Goal: Task Accomplishment & Management: Use online tool/utility

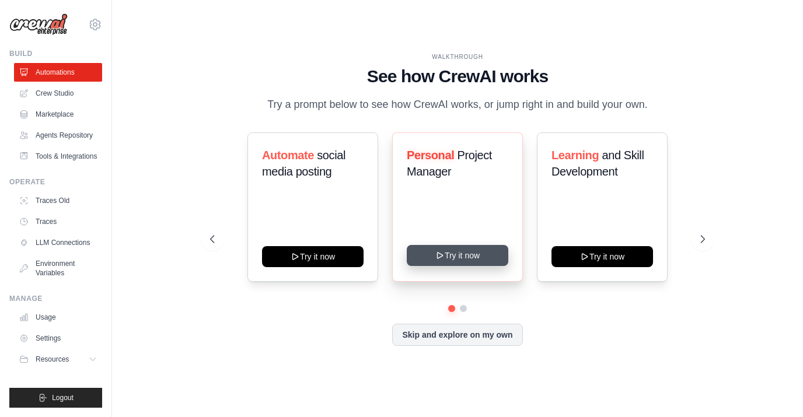
click at [445, 259] on button "Try it now" at bounding box center [458, 255] width 102 height 21
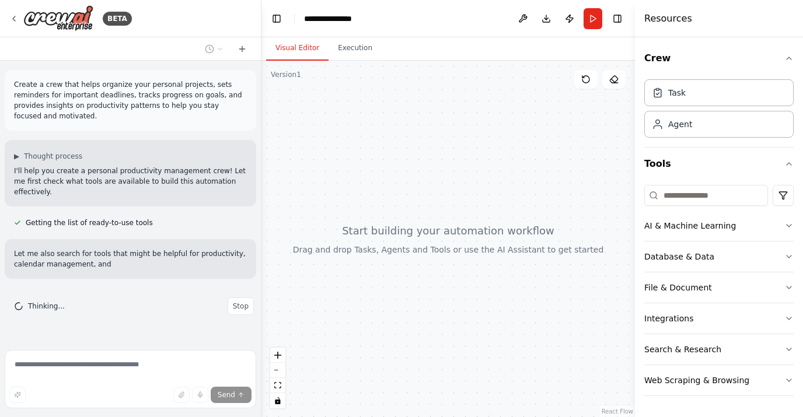
scroll to position [1, 0]
click at [591, 22] on button "Run" at bounding box center [593, 18] width 19 height 21
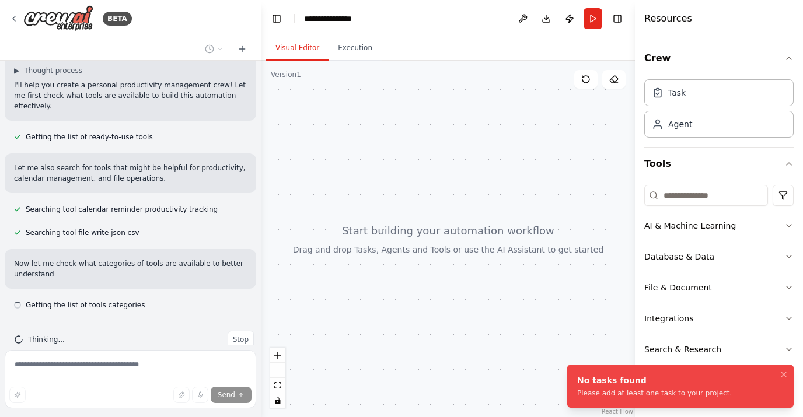
scroll to position [96, 0]
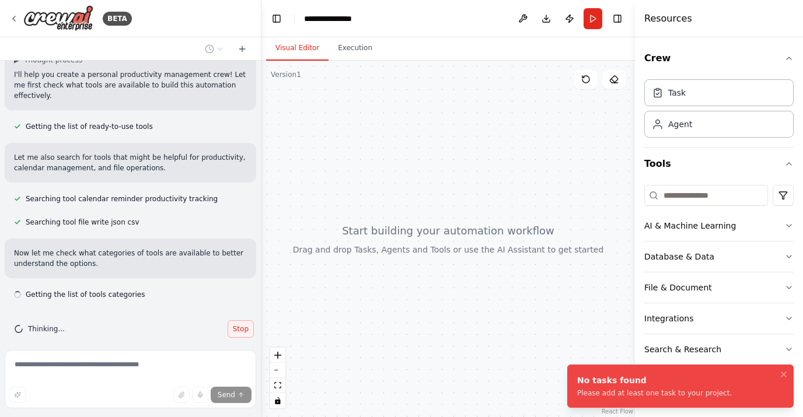
click at [235, 324] on span "Stop" at bounding box center [241, 328] width 16 height 9
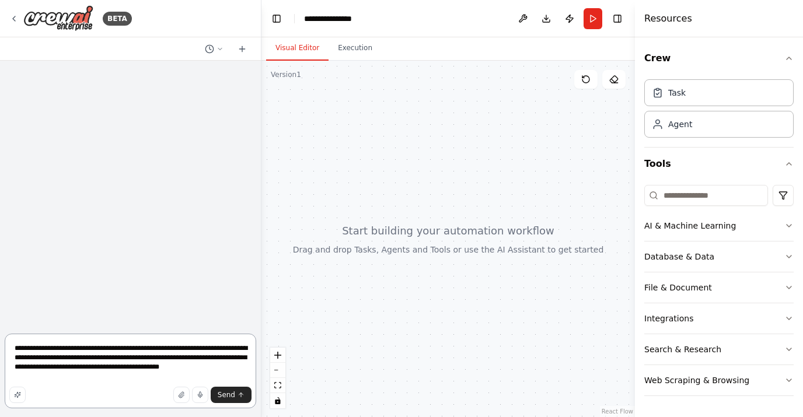
drag, startPoint x: 90, startPoint y: 381, endPoint x: 5, endPoint y: 347, distance: 91.1
click at [5, 347] on textarea "**********" at bounding box center [131, 371] width 252 height 75
type textarea "**********"
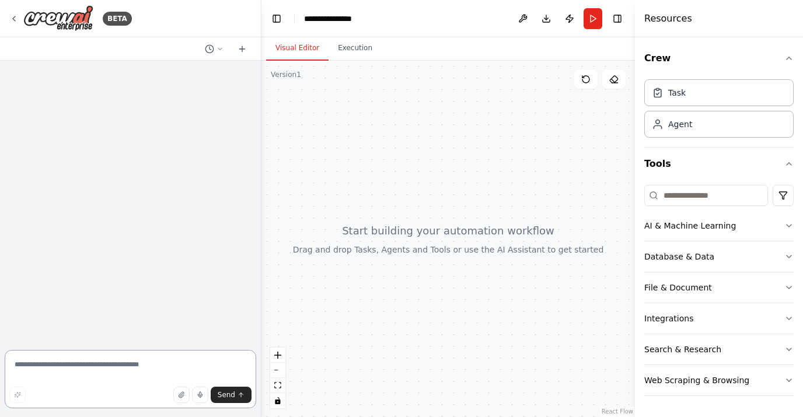
paste textarea "**********"
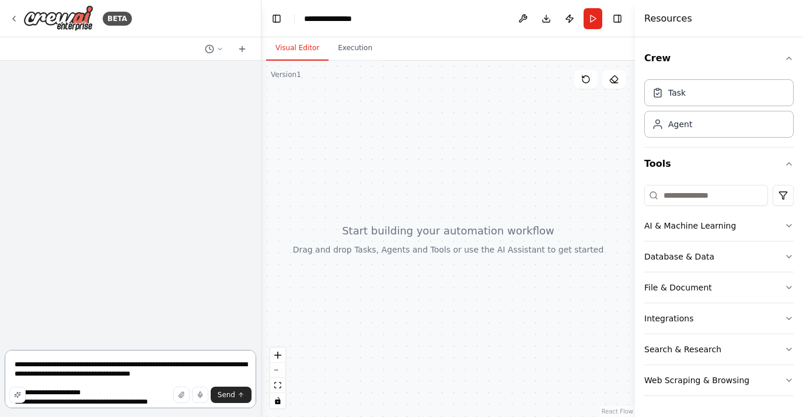
scroll to position [351, 0]
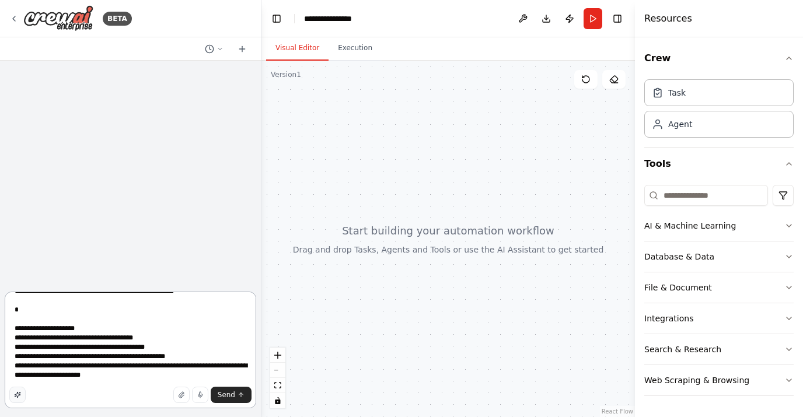
type textarea "**********"
click at [12, 397] on button "button" at bounding box center [17, 395] width 16 height 16
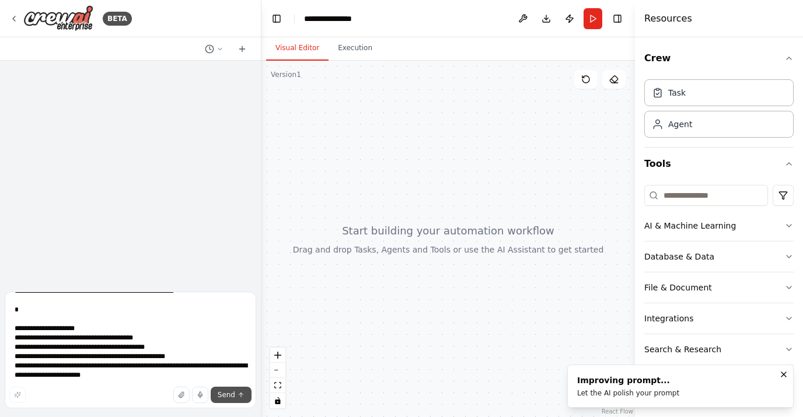
click at [229, 395] on span "Send" at bounding box center [227, 394] width 18 height 9
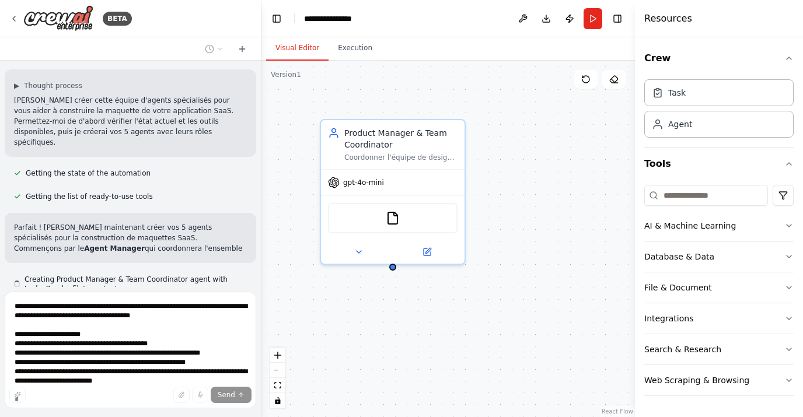
scroll to position [414, 0]
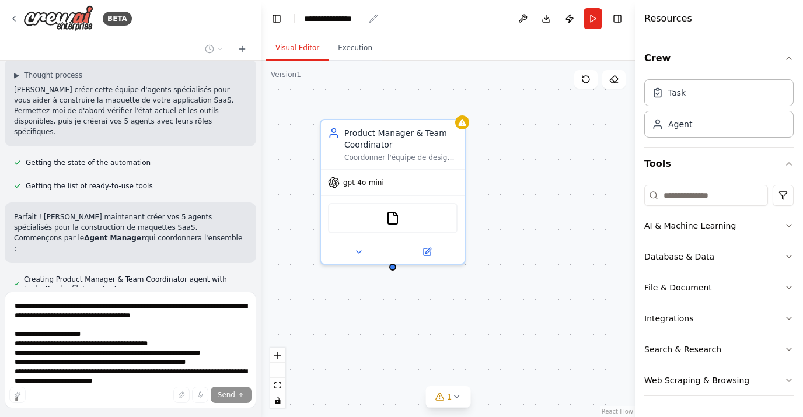
click at [352, 20] on div "**********" at bounding box center [334, 19] width 60 height 12
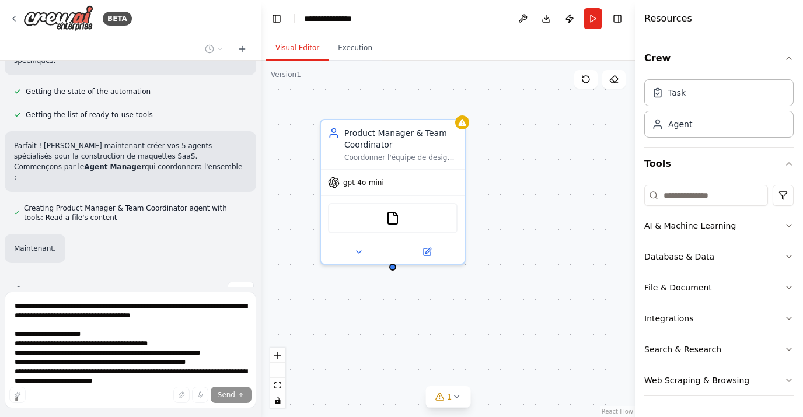
click at [352, 20] on div "**********" at bounding box center [348, 19] width 88 height 12
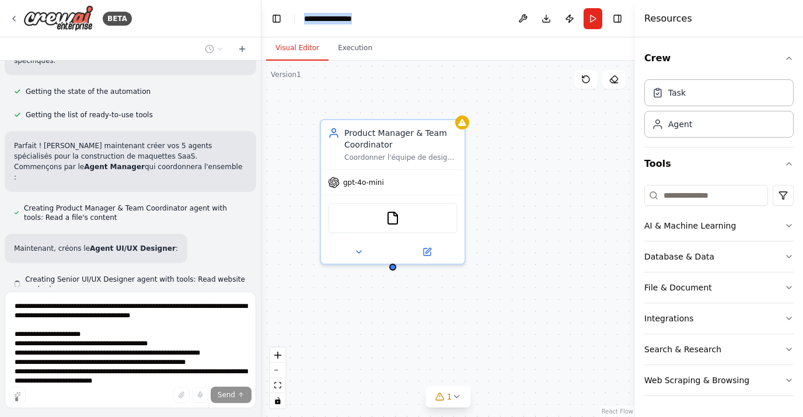
click at [352, 20] on div "**********" at bounding box center [348, 19] width 88 height 12
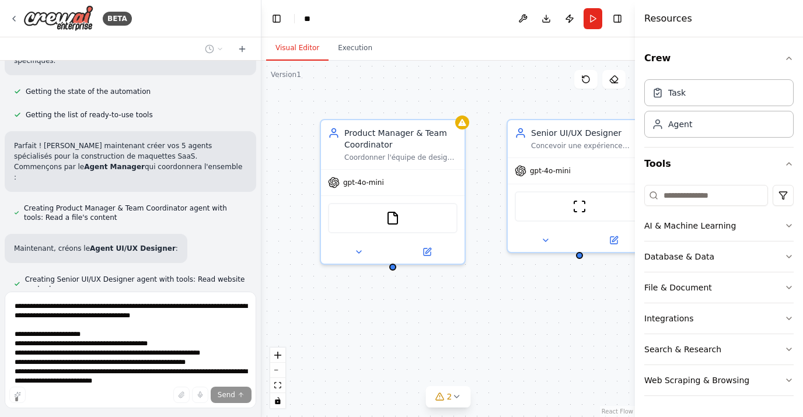
scroll to position [556, 0]
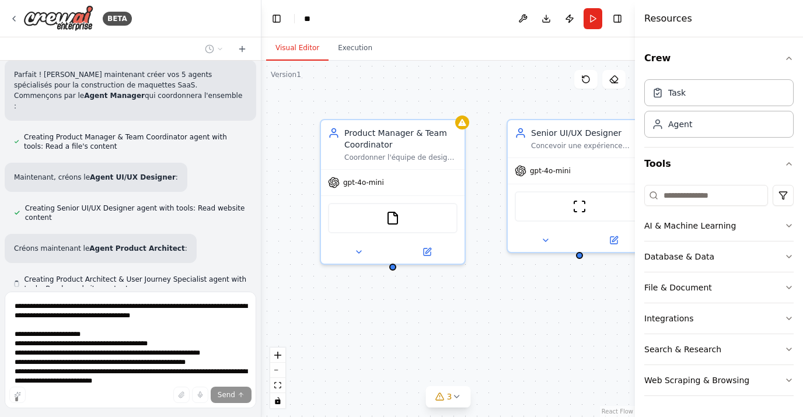
click at [220, 24] on div "BETA" at bounding box center [130, 18] width 261 height 37
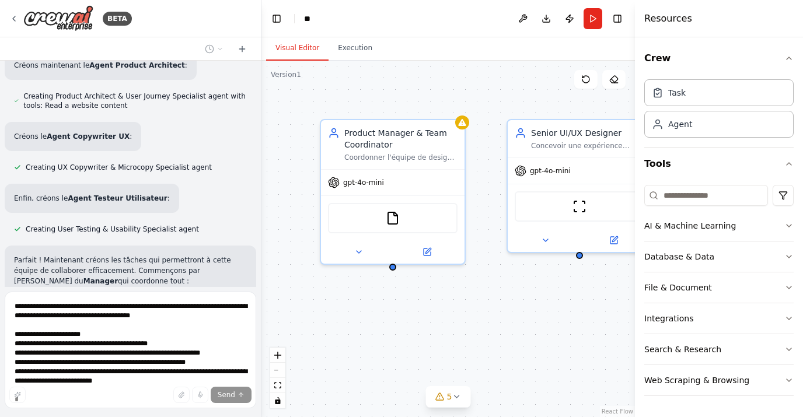
scroll to position [763, 0]
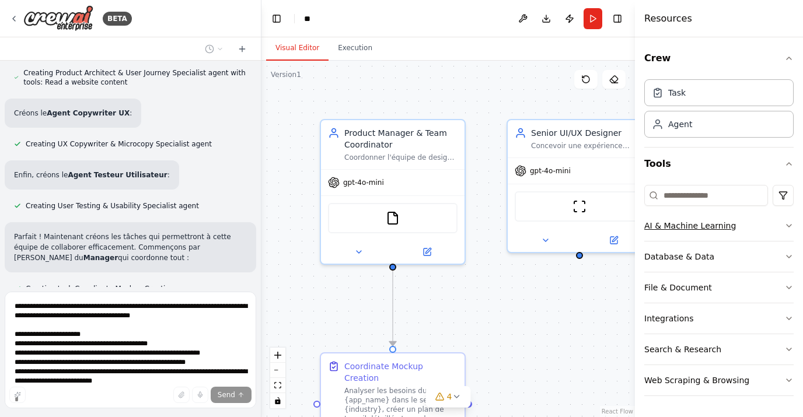
click at [788, 228] on icon "button" at bounding box center [788, 225] width 9 height 9
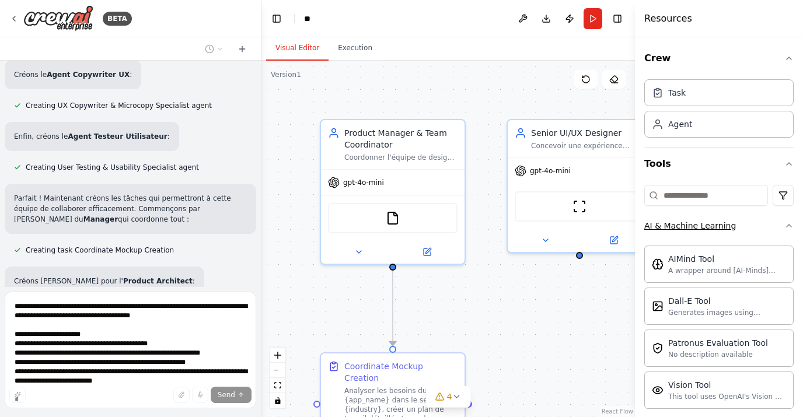
scroll to position [825, 0]
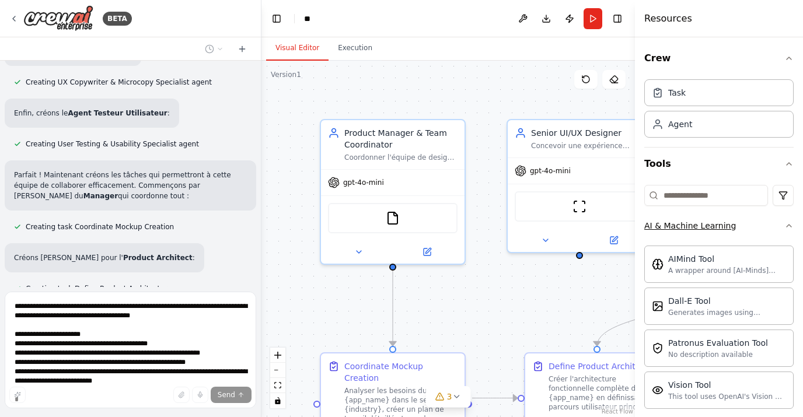
click at [788, 228] on icon "button" at bounding box center [788, 225] width 9 height 9
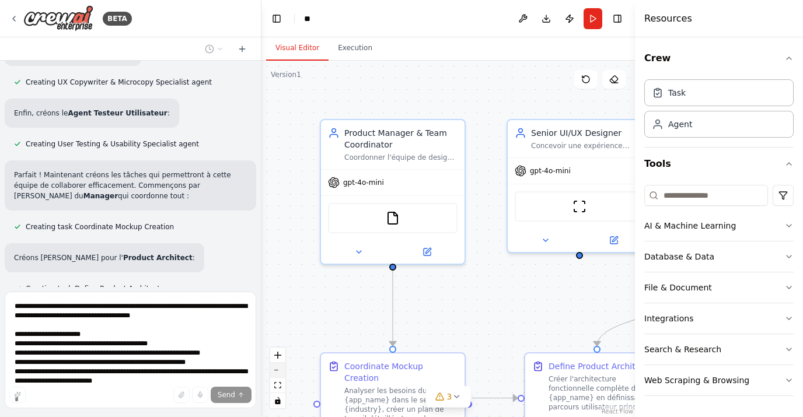
click at [277, 373] on button "zoom out" at bounding box center [277, 370] width 15 height 15
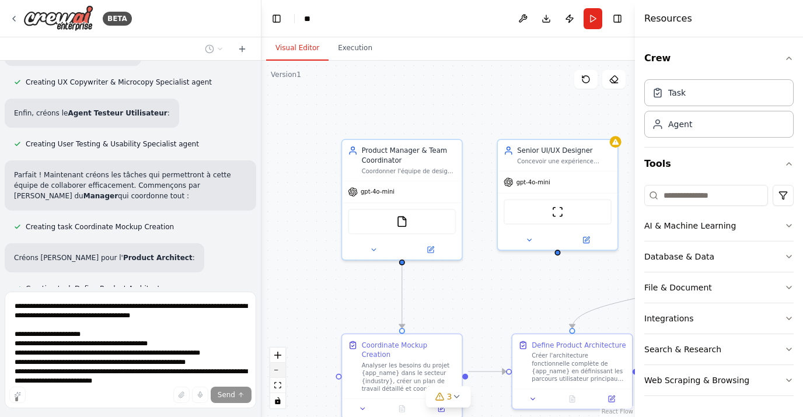
click at [277, 373] on button "zoom out" at bounding box center [277, 370] width 15 height 15
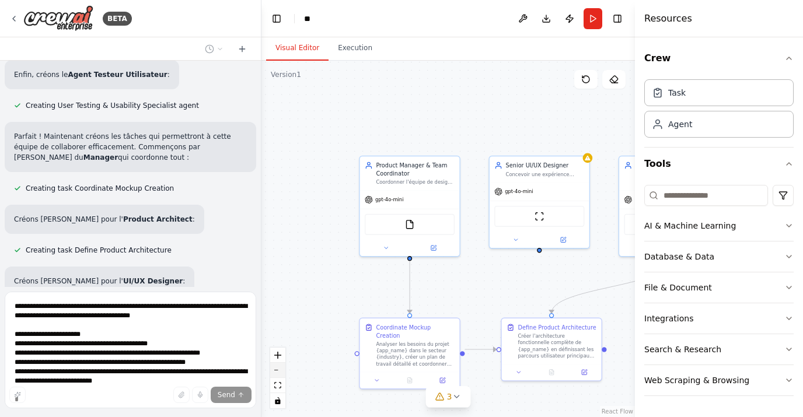
scroll to position [886, 0]
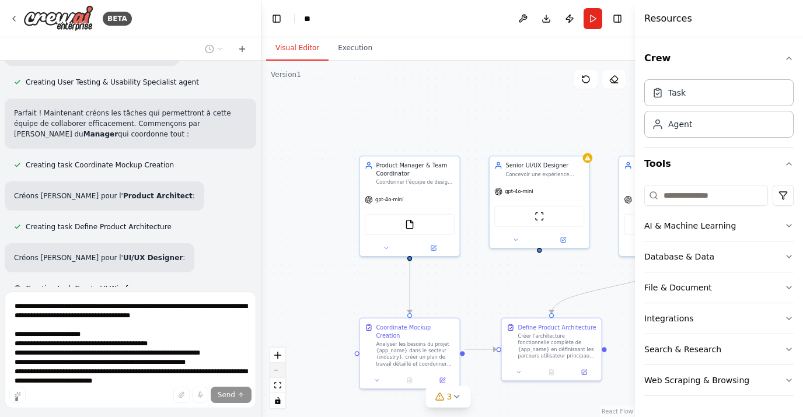
click at [277, 373] on button "zoom out" at bounding box center [277, 370] width 15 height 15
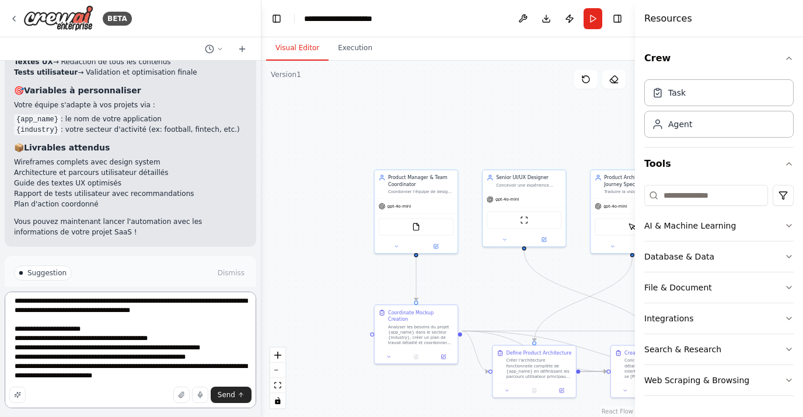
scroll to position [0, 0]
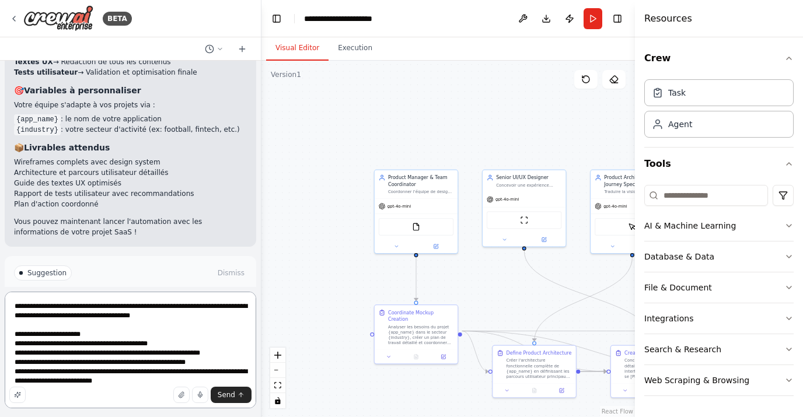
drag, startPoint x: 96, startPoint y: 379, endPoint x: 15, endPoint y: 280, distance: 129.0
click at [15, 280] on div "BETA e veux que tu me crées une équipe d’agents IA spécialisés pour m’aider à c…" at bounding box center [130, 208] width 261 height 417
type textarea "**********"
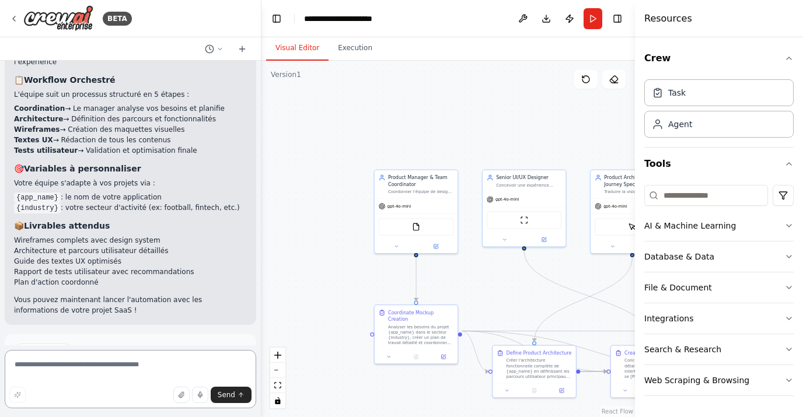
scroll to position [1504, 0]
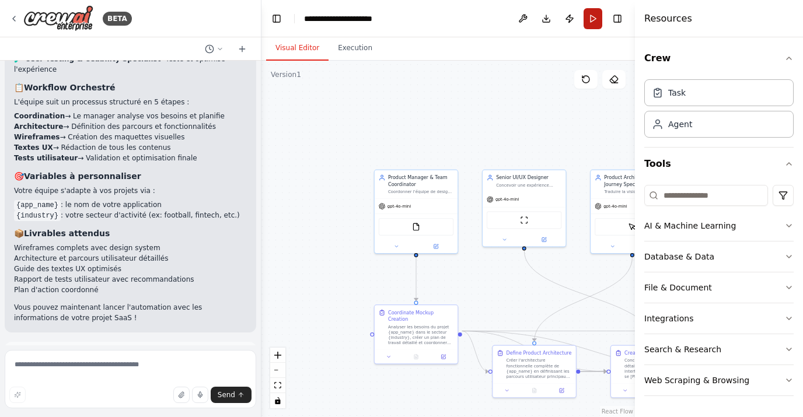
click at [594, 20] on button "Run" at bounding box center [593, 18] width 19 height 21
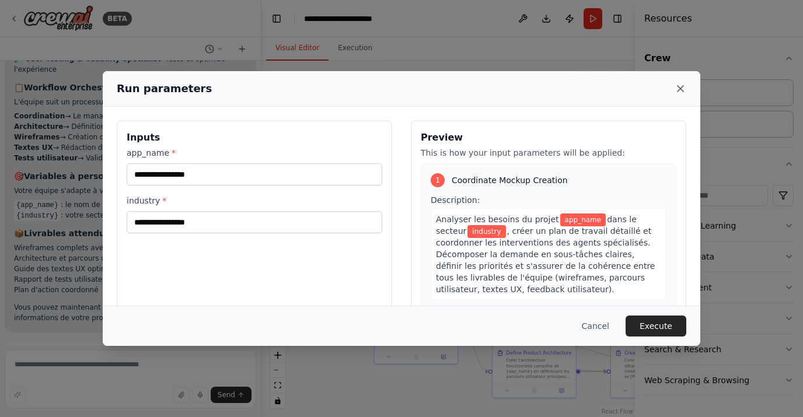
click at [681, 88] on icon at bounding box center [681, 89] width 6 height 6
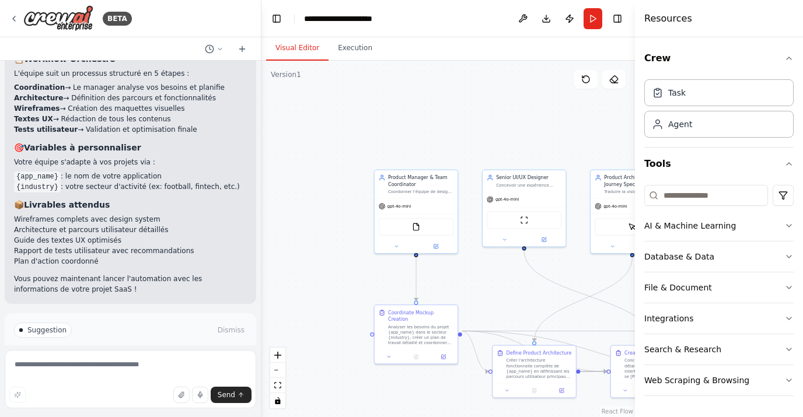
scroll to position [1532, 0]
click at [116, 365] on textarea at bounding box center [131, 379] width 252 height 58
type textarea "**********"
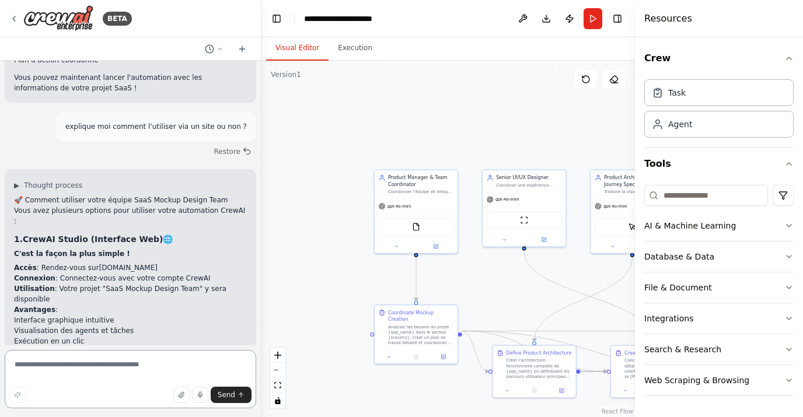
scroll to position [2156, 0]
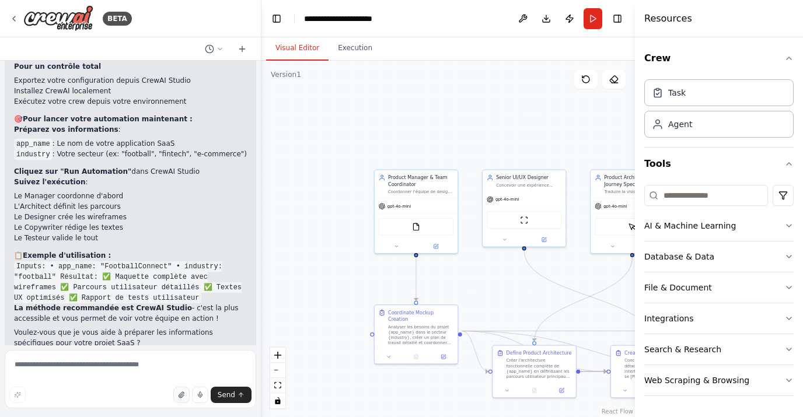
click at [180, 396] on icon "button" at bounding box center [181, 395] width 7 height 7
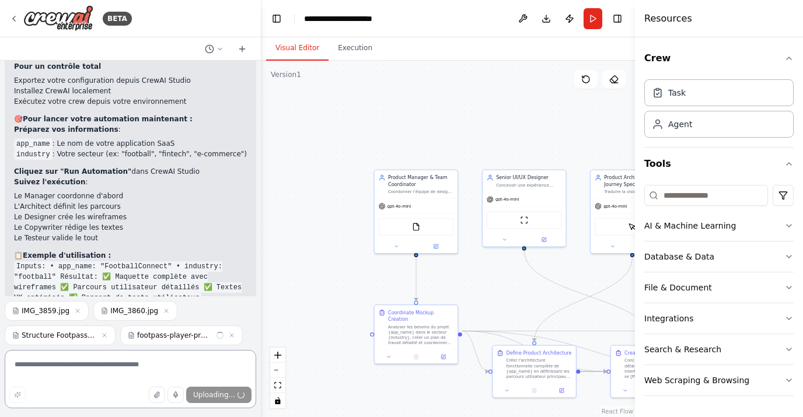
click at [168, 366] on textarea at bounding box center [131, 379] width 252 height 58
click at [85, 366] on textarea "**********" at bounding box center [131, 379] width 252 height 58
type textarea "**********"
click at [228, 392] on span "Send" at bounding box center [227, 394] width 18 height 9
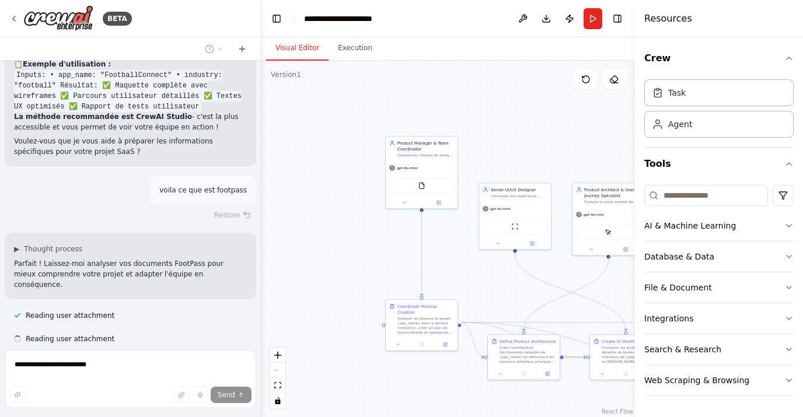
scroll to position [2371, 0]
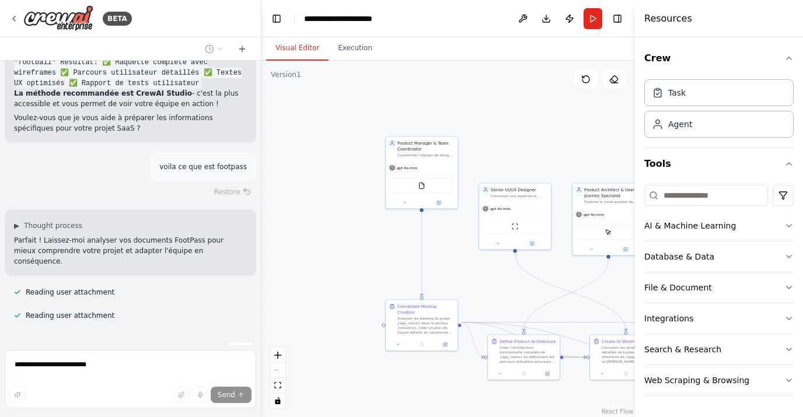
click at [278, 373] on div "React Flow controls" at bounding box center [277, 378] width 15 height 61
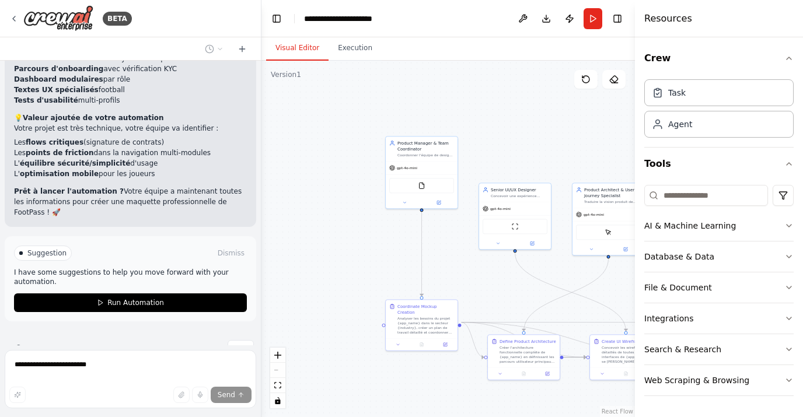
scroll to position [3132, 0]
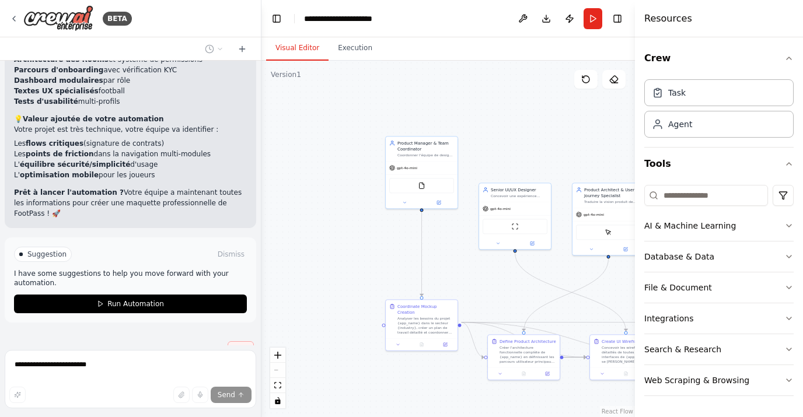
click at [238, 345] on span "Stop" at bounding box center [241, 349] width 16 height 9
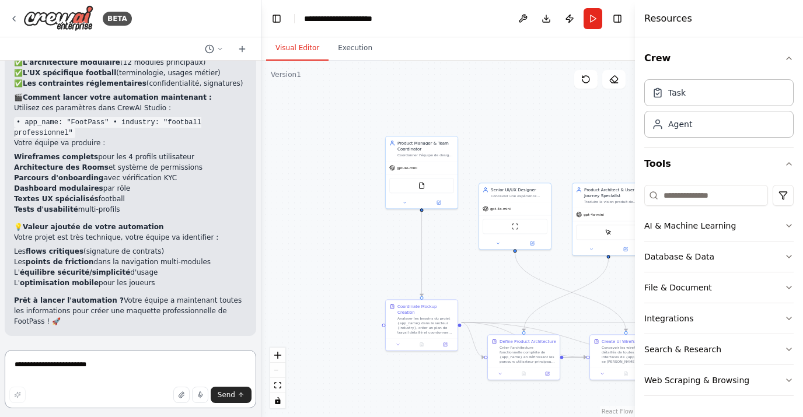
scroll to position [2992, 0]
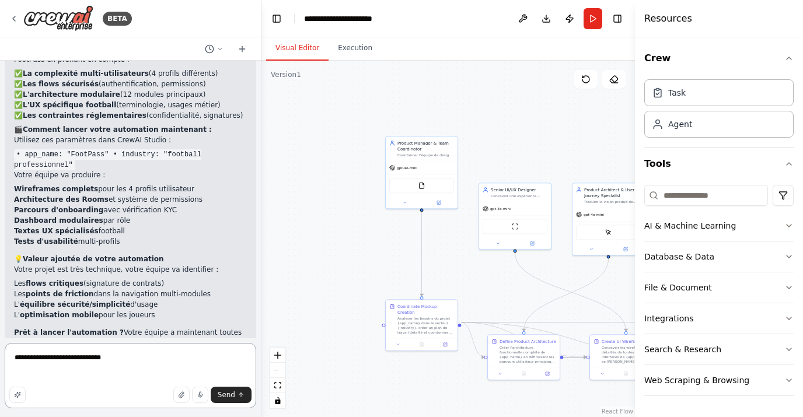
paste textarea "**********"
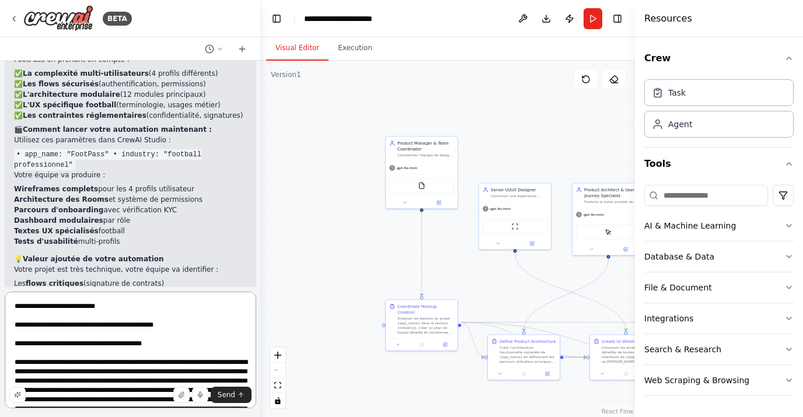
scroll to position [2844, 0]
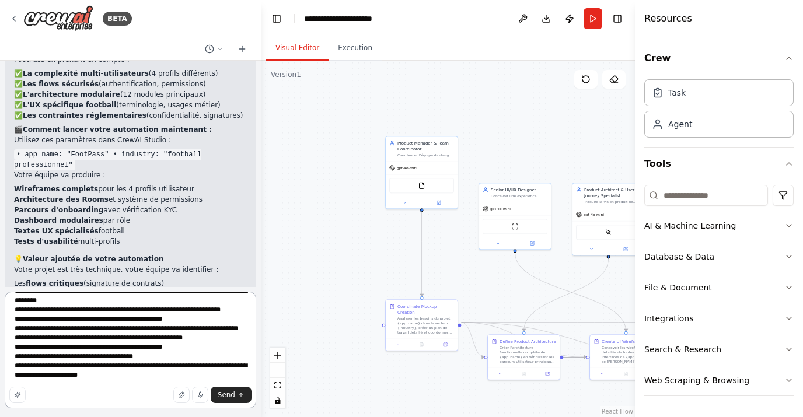
paste textarea "**********"
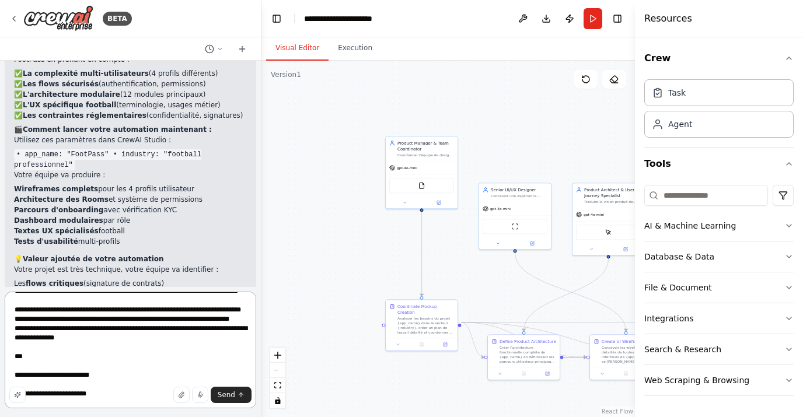
scroll to position [4413, 0]
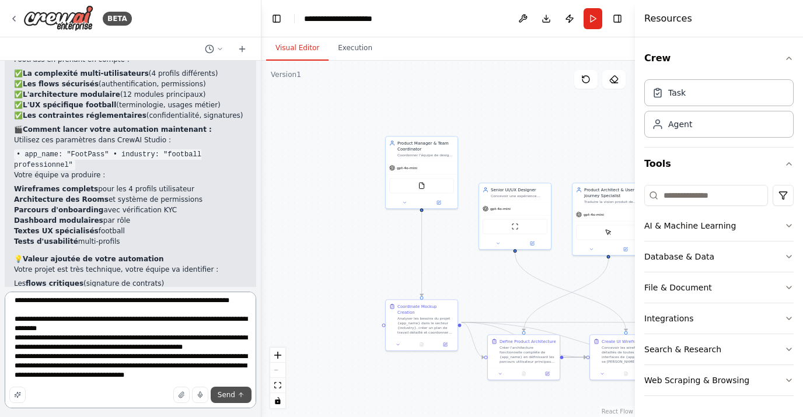
type textarea "**********"
click at [225, 396] on span "Send" at bounding box center [227, 394] width 18 height 9
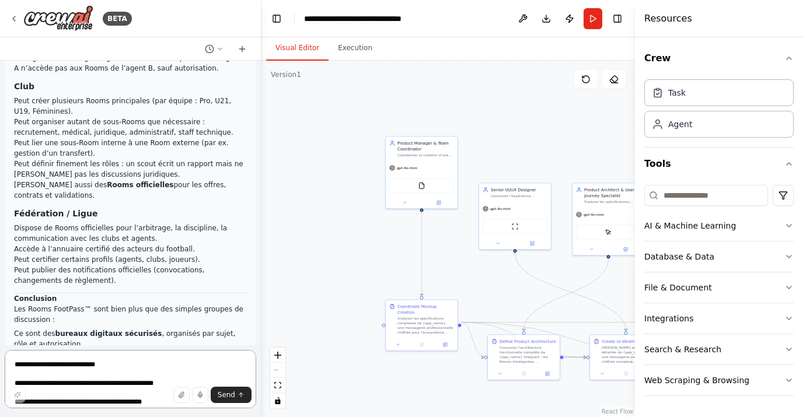
scroll to position [8809, 0]
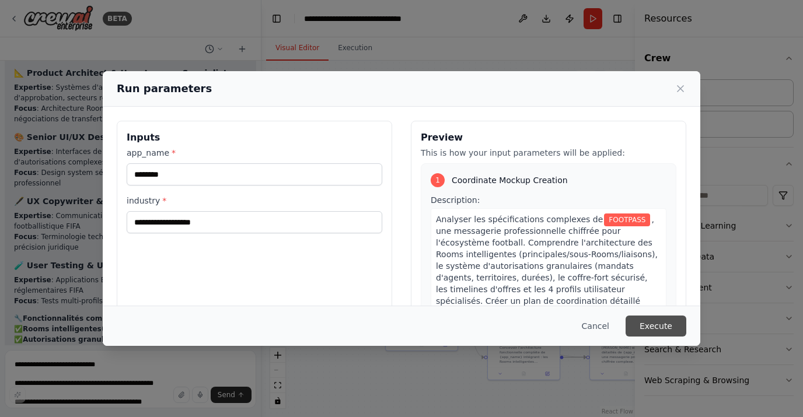
click at [650, 323] on button "Execute" at bounding box center [656, 326] width 61 height 21
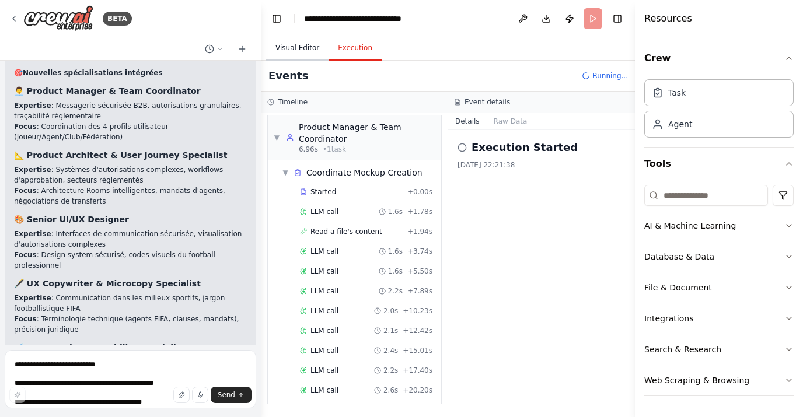
scroll to position [24, 0]
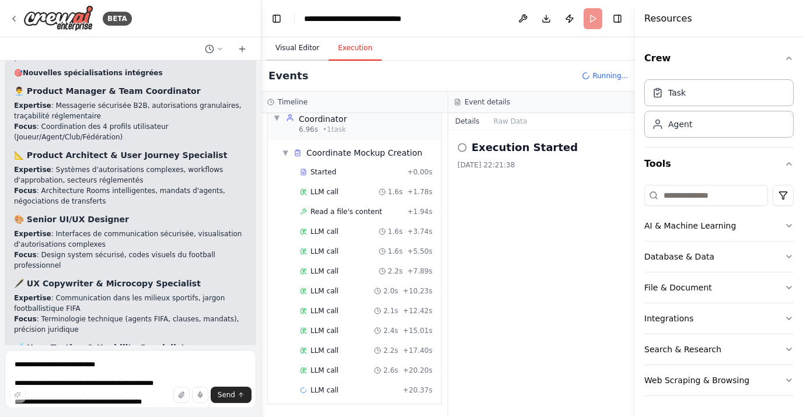
click at [310, 53] on button "Visual Editor" at bounding box center [297, 48] width 62 height 25
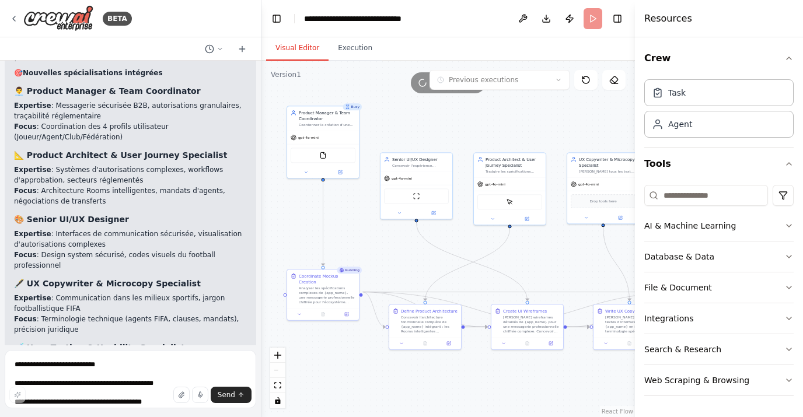
drag, startPoint x: 367, startPoint y: 271, endPoint x: 266, endPoint y: 240, distance: 105.4
click at [266, 240] on div ".deletable-edge-delete-btn { width: 20px; height: 20px; border: 0px solid #ffff…" at bounding box center [447, 239] width 373 height 357
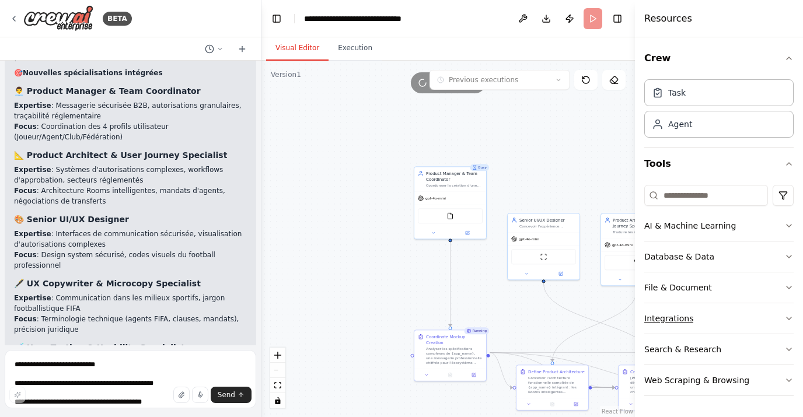
drag, startPoint x: 552, startPoint y: 261, endPoint x: 682, endPoint y: 322, distance: 143.6
click at [682, 322] on div "BETA e veux que tu me crées une équipe d’agents IA spécialisés pour m’aider à c…" at bounding box center [401, 208] width 803 height 417
click at [361, 54] on button "Execution" at bounding box center [355, 48] width 53 height 25
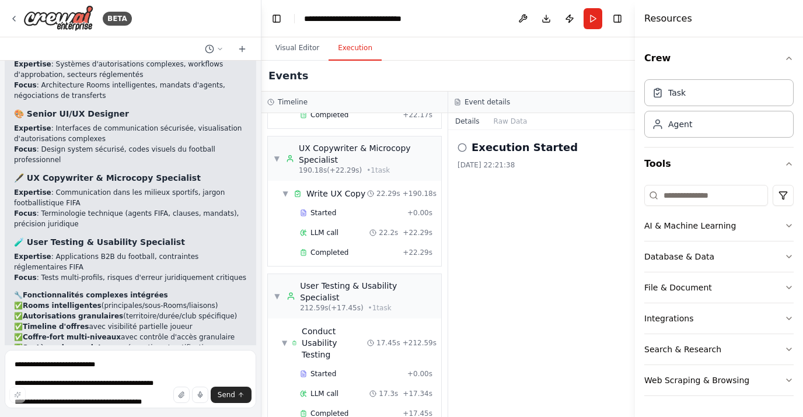
scroll to position [8729, 0]
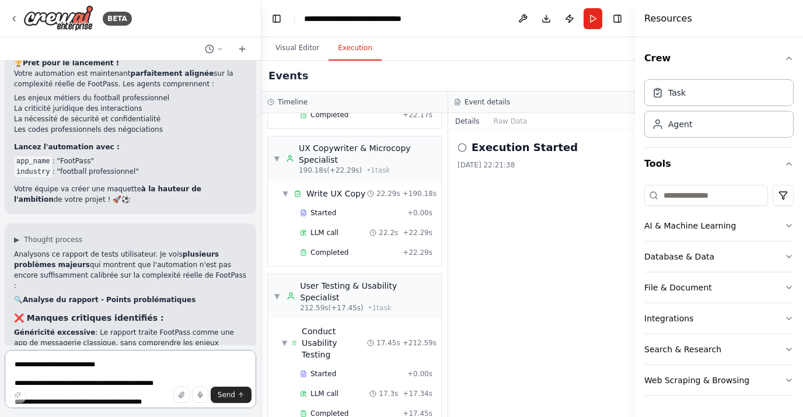
scroll to position [0, 0]
click at [85, 373] on textarea at bounding box center [131, 379] width 252 height 58
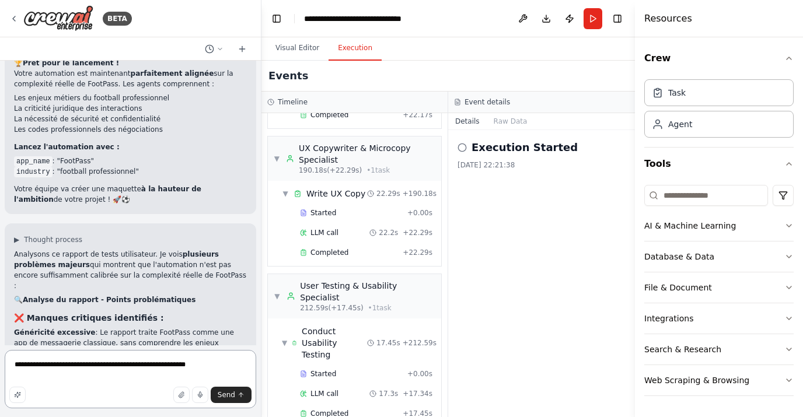
type textarea "**********"
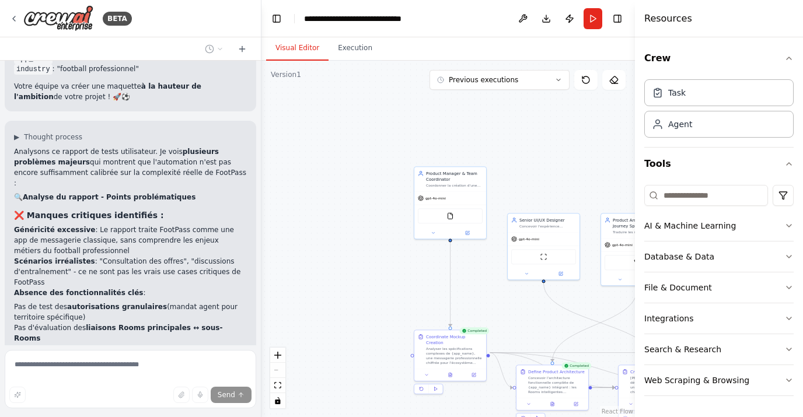
click at [306, 47] on button "Visual Editor" at bounding box center [297, 48] width 62 height 25
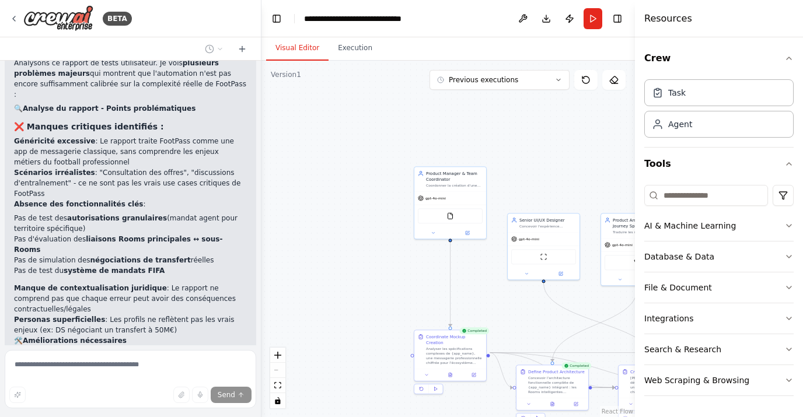
scroll to position [9399, 0]
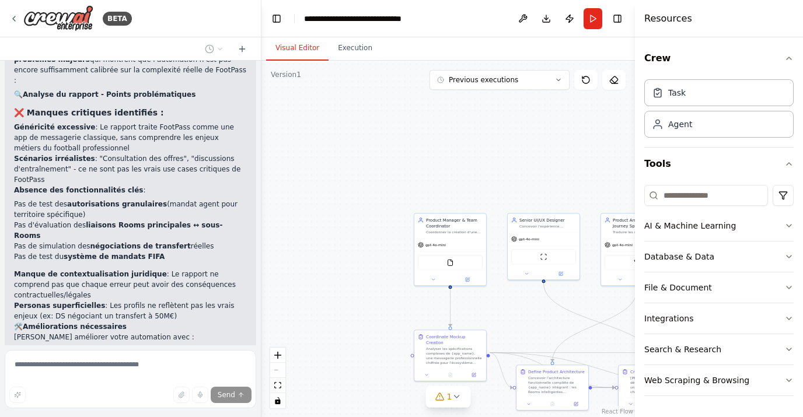
click at [278, 371] on div "React Flow controls" at bounding box center [277, 378] width 15 height 61
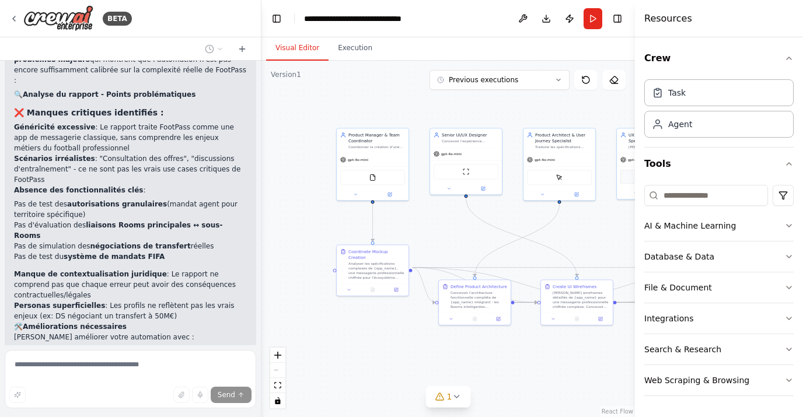
drag, startPoint x: 354, startPoint y: 291, endPoint x: 268, endPoint y: 212, distance: 115.6
click at [268, 212] on div ".deletable-edge-delete-btn { width: 20px; height: 20px; border: 0px solid #ffff…" at bounding box center [447, 239] width 373 height 357
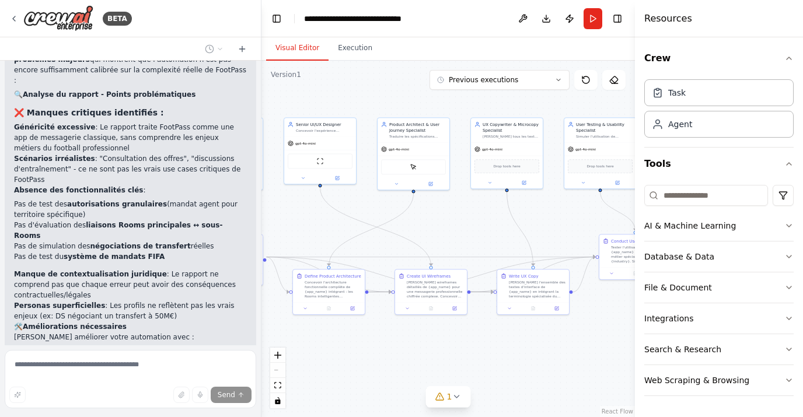
drag, startPoint x: 383, startPoint y: 344, endPoint x: 237, endPoint y: 322, distance: 148.1
click at [237, 322] on div "BETA e veux que tu me crées une équipe d’agents IA spécialisés pour m’aider à c…" at bounding box center [401, 208] width 803 height 417
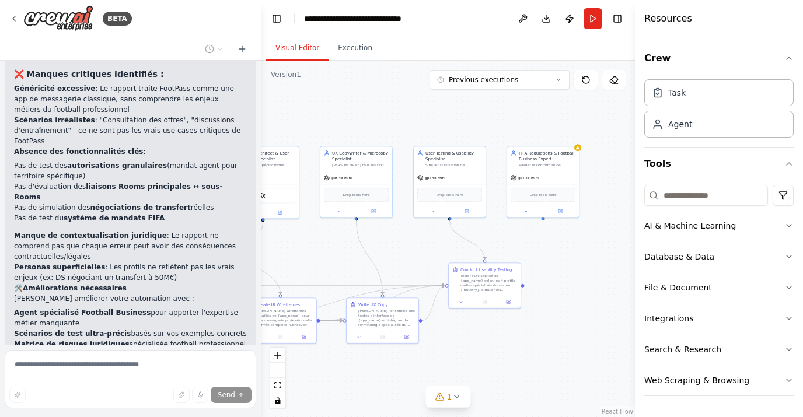
scroll to position [9461, 0]
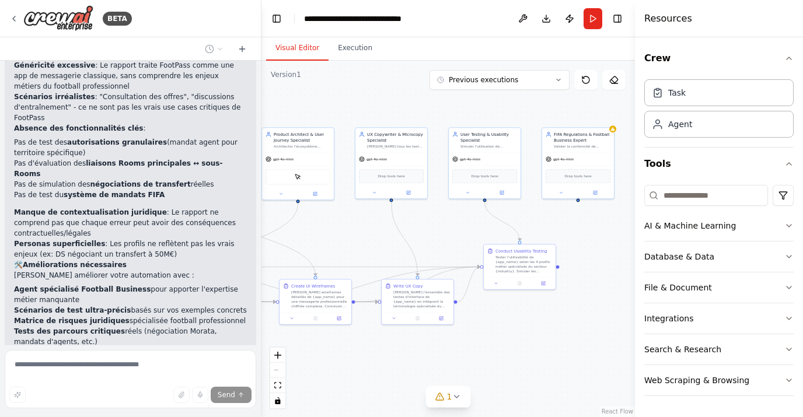
drag, startPoint x: 619, startPoint y: 340, endPoint x: 516, endPoint y: 354, distance: 104.2
click at [516, 354] on div ".deletable-edge-delete-btn { width: 20px; height: 20px; border: 0px solid #ffff…" at bounding box center [447, 239] width 373 height 357
click at [458, 397] on icon at bounding box center [456, 396] width 9 height 9
click at [575, 357] on div ".deletable-edge-delete-btn { width: 20px; height: 20px; border: 0px solid #ffff…" at bounding box center [447, 239] width 373 height 357
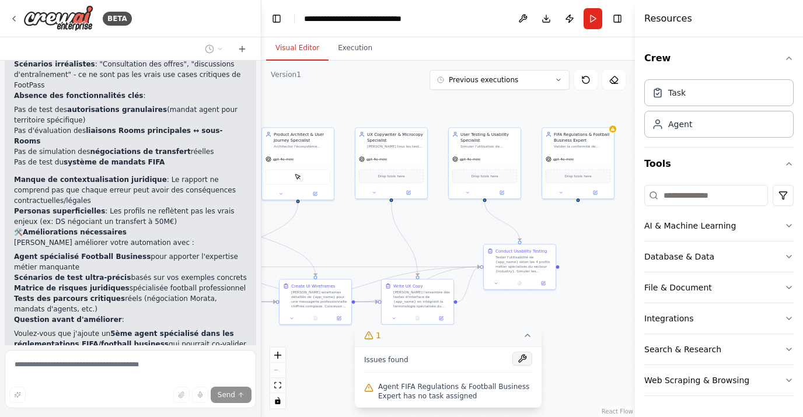
click at [524, 360] on button at bounding box center [522, 359] width 20 height 14
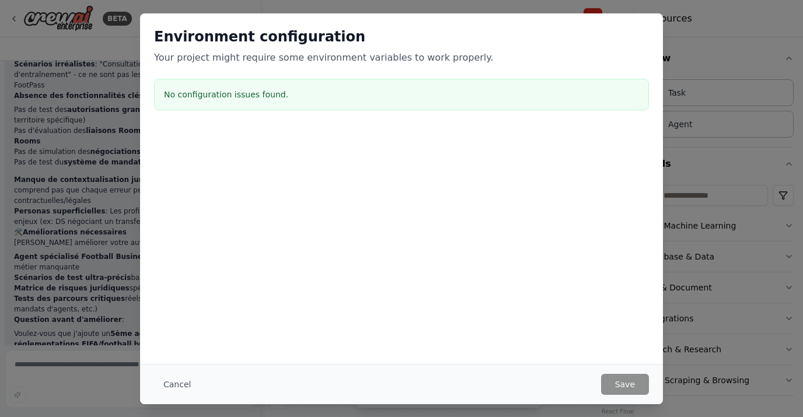
scroll to position [9556, 0]
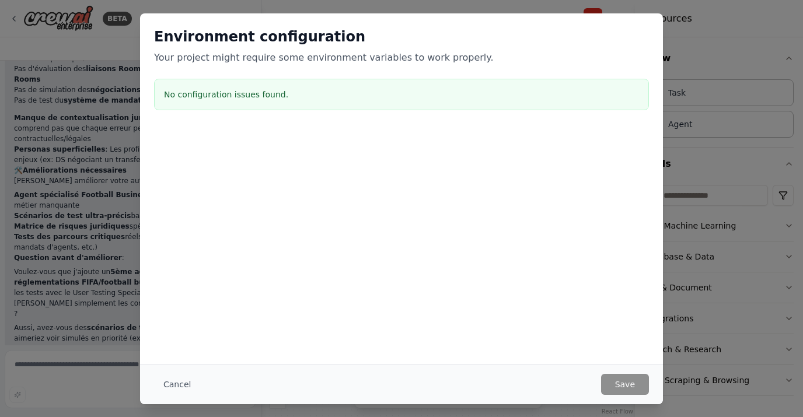
click at [715, 55] on div "Environment configuration Your project might require some environment variables…" at bounding box center [401, 208] width 803 height 417
click at [177, 389] on button "Cancel" at bounding box center [177, 384] width 46 height 21
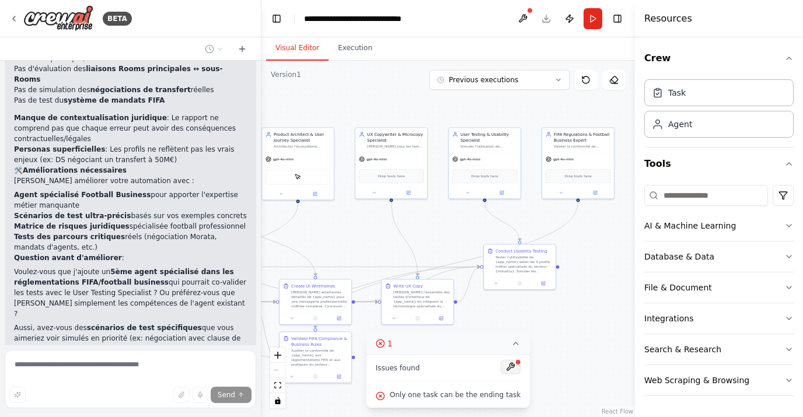
click at [515, 368] on button at bounding box center [511, 367] width 20 height 14
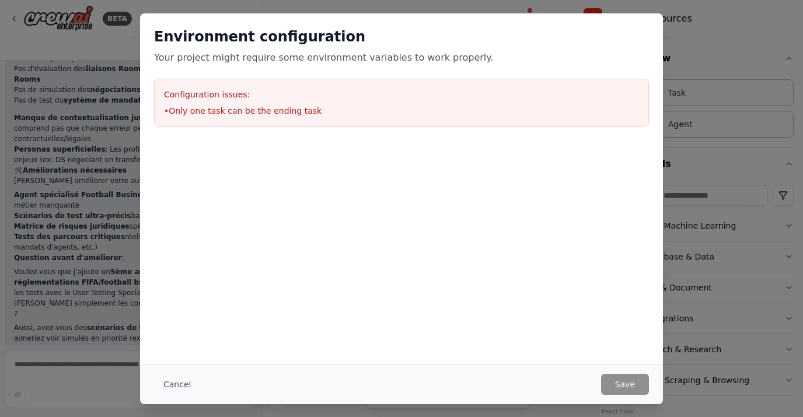
drag, startPoint x: 326, startPoint y: 110, endPoint x: 302, endPoint y: 116, distance: 24.6
click at [326, 110] on li "• Only one task can be the ending task" at bounding box center [401, 111] width 475 height 12
click at [179, 383] on button "Cancel" at bounding box center [177, 384] width 46 height 21
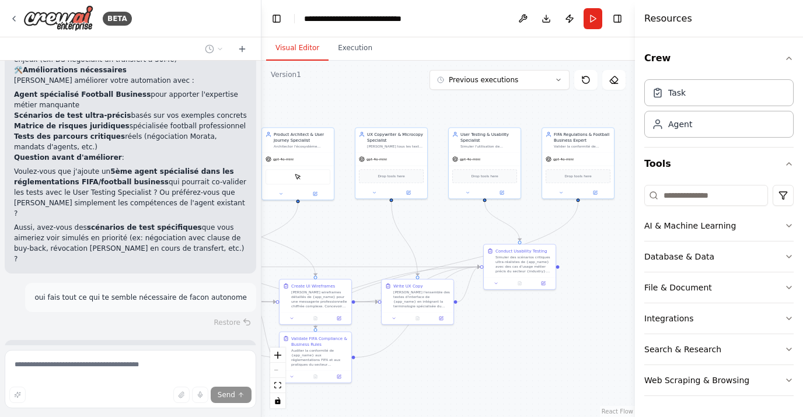
scroll to position [9679, 0]
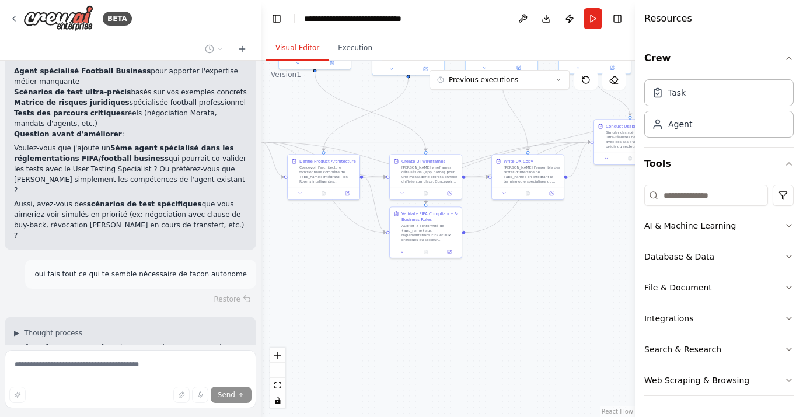
drag, startPoint x: 398, startPoint y: 366, endPoint x: 508, endPoint y: 242, distance: 166.6
click at [508, 242] on div ".deletable-edge-delete-btn { width: 20px; height: 20px; border: 0px solid #ffff…" at bounding box center [447, 239] width 373 height 357
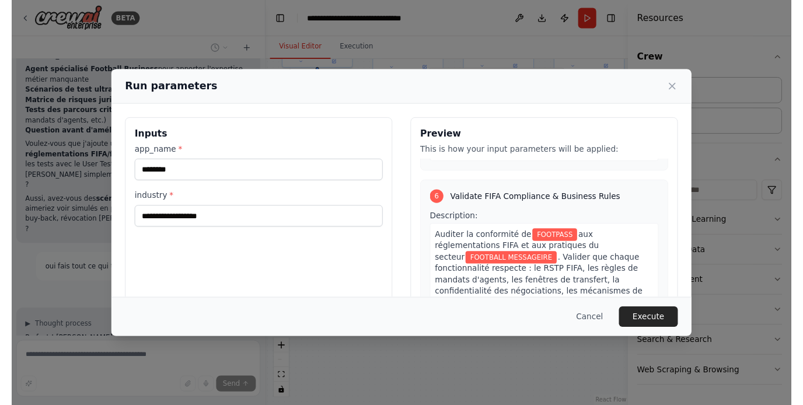
scroll to position [1828, 0]
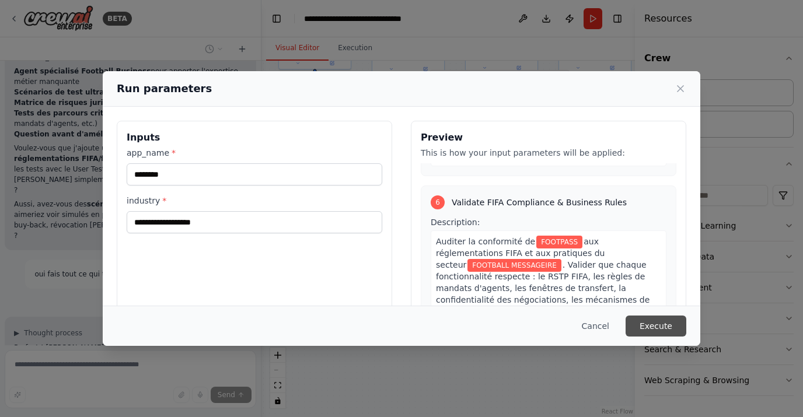
click at [661, 329] on button "Execute" at bounding box center [656, 326] width 61 height 21
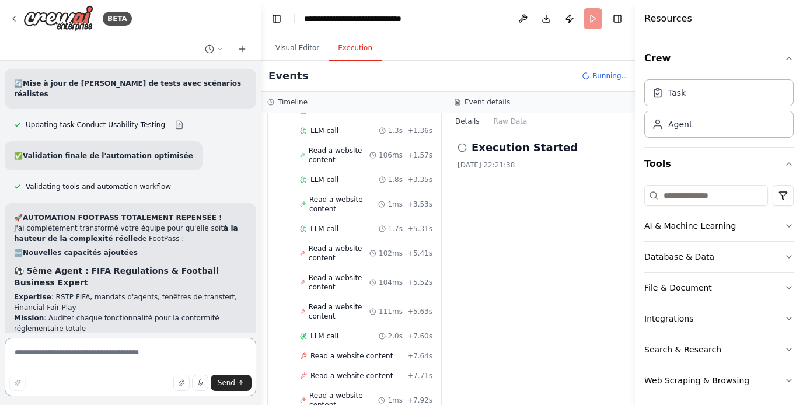
scroll to position [0, 0]
click at [300, 47] on button "Visual Editor" at bounding box center [297, 48] width 62 height 25
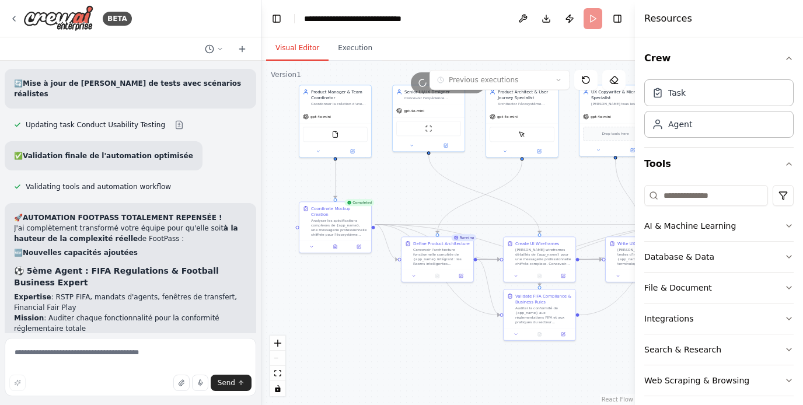
drag, startPoint x: 375, startPoint y: 350, endPoint x: 488, endPoint y: 431, distance: 139.4
click at [488, 405] on html "BETA e veux que tu me crées une équipe d’agents IA spécialisés pour m’aider à c…" at bounding box center [401, 202] width 803 height 405
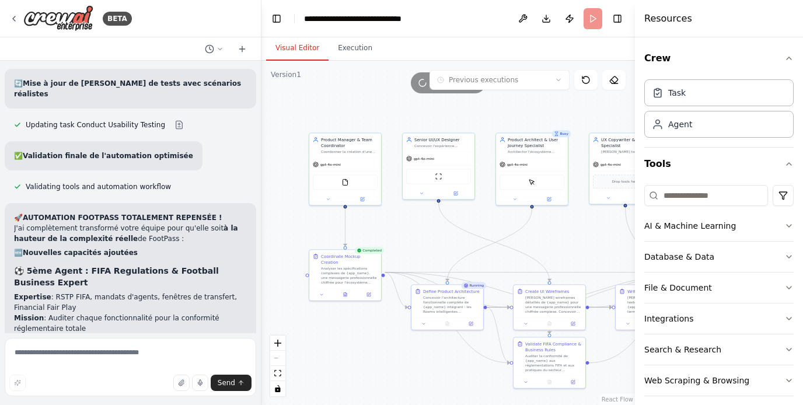
drag, startPoint x: 388, startPoint y: 299, endPoint x: 403, endPoint y: 336, distance: 39.8
click at [403, 336] on div ".deletable-edge-delete-btn { width: 20px; height: 20px; border: 0px solid #ffff…" at bounding box center [447, 233] width 373 height 344
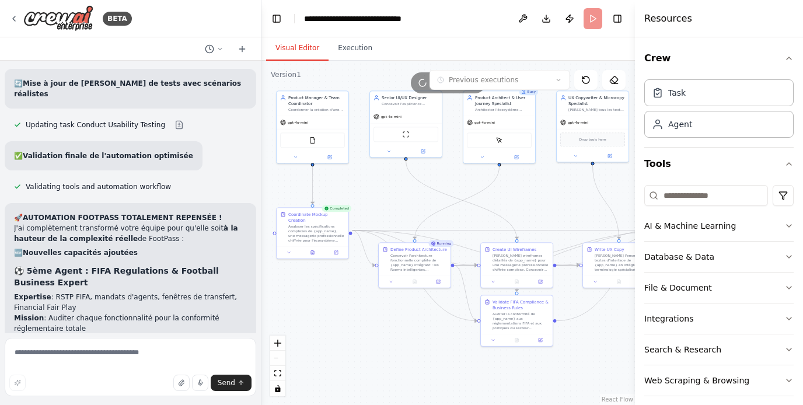
drag, startPoint x: 395, startPoint y: 333, endPoint x: 357, endPoint y: 302, distance: 48.9
click at [357, 302] on div ".deletable-edge-delete-btn { width: 20px; height: 20px; border: 0px solid #ffff…" at bounding box center [447, 233] width 373 height 344
click at [347, 55] on button "Execution" at bounding box center [355, 48] width 53 height 25
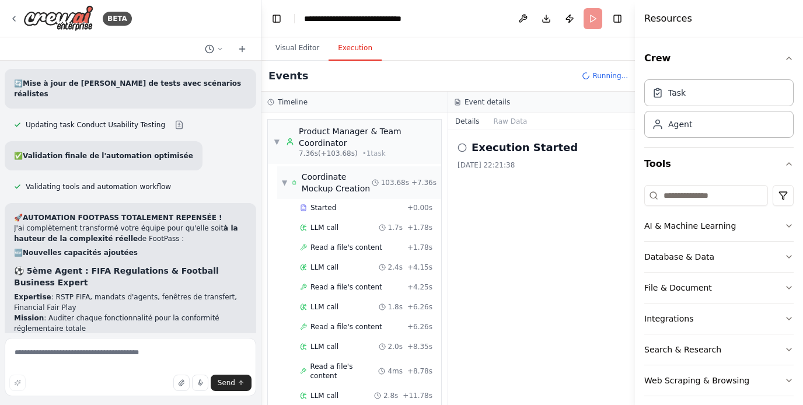
click at [285, 186] on span "▼" at bounding box center [284, 182] width 5 height 9
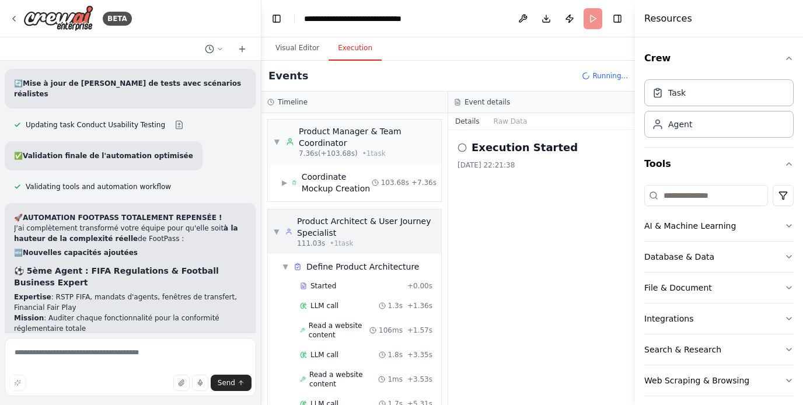
click at [278, 229] on span "▼" at bounding box center [277, 231] width 6 height 9
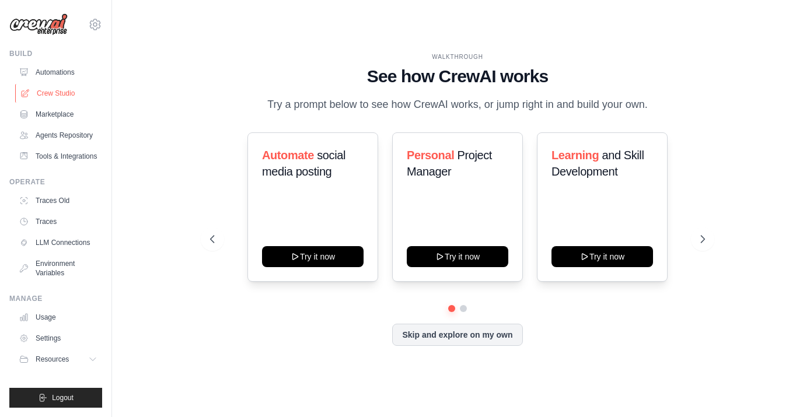
click at [64, 96] on link "Crew Studio" at bounding box center [59, 93] width 88 height 19
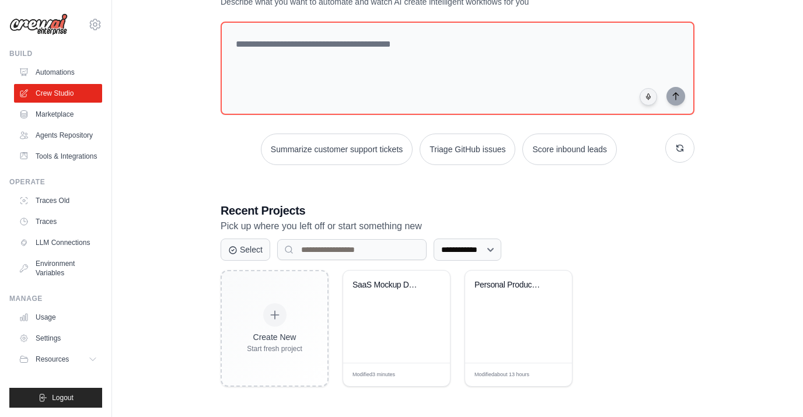
scroll to position [53, 0]
click at [404, 285] on div "SaaS Mockup Design Team" at bounding box center [387, 286] width 71 height 11
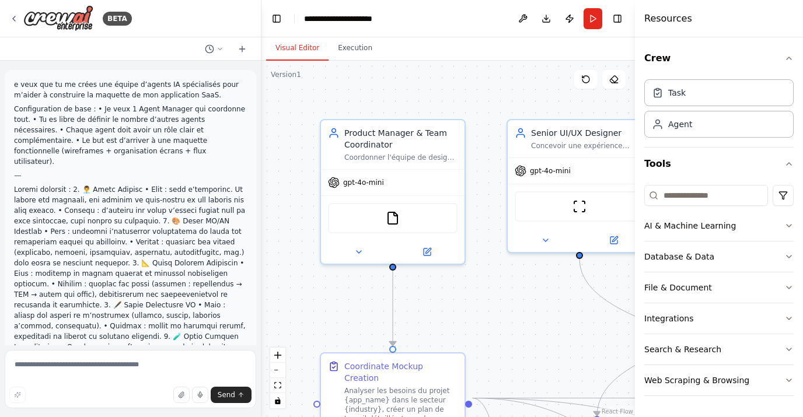
scroll to position [2156, 0]
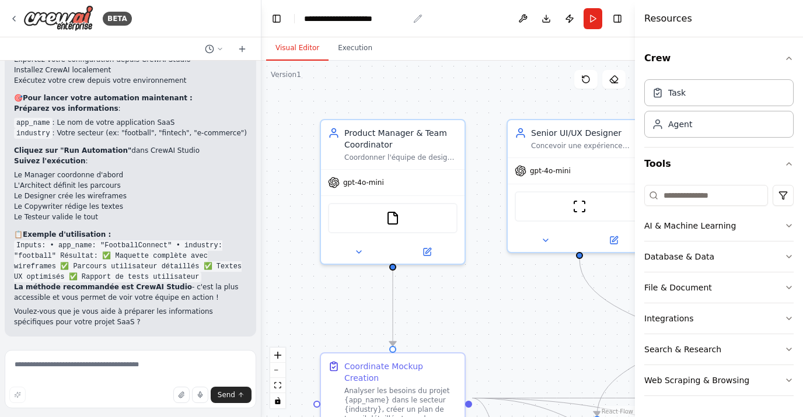
click at [382, 19] on div "**********" at bounding box center [356, 19] width 104 height 12
click at [446, 22] on header "Toggle Left Sidebar Studio ** Download Publish Run Toggle Right Sidebar" at bounding box center [447, 18] width 373 height 37
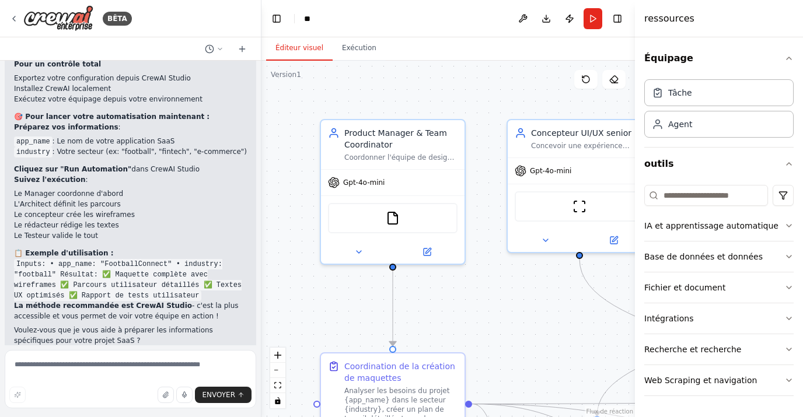
scroll to position [2146, 0]
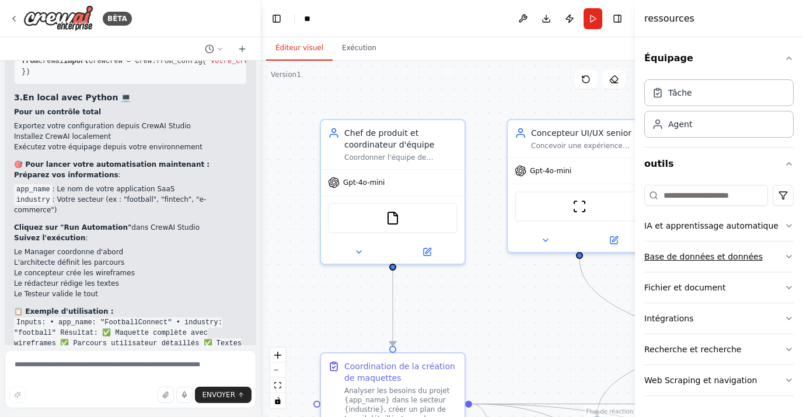
click at [788, 261] on icon "button" at bounding box center [788, 256] width 9 height 9
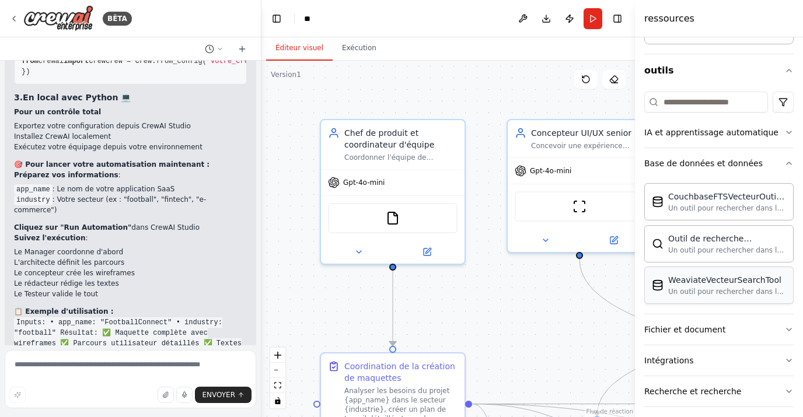
scroll to position [100, 0]
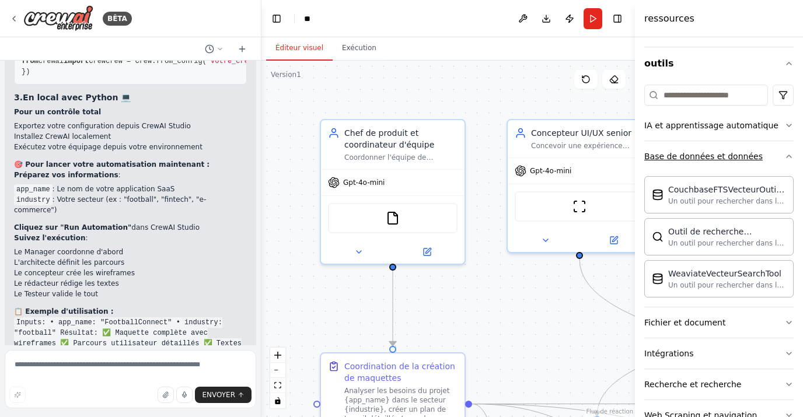
click at [786, 162] on button "Base de données et données" at bounding box center [718, 156] width 149 height 30
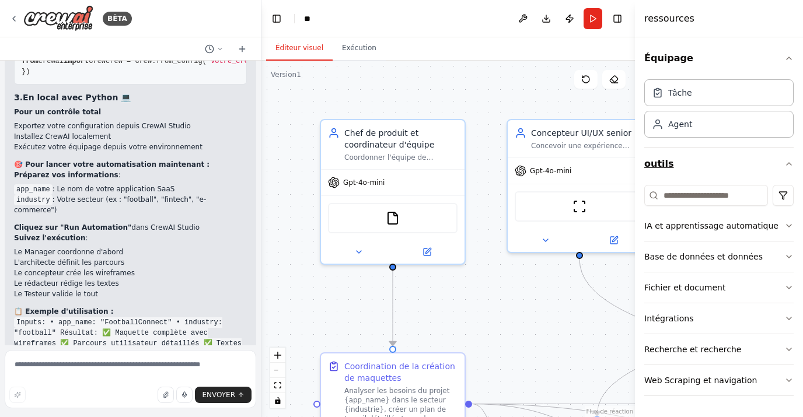
scroll to position [0, 0]
click at [281, 373] on button "Zoom arrière" at bounding box center [277, 370] width 15 height 15
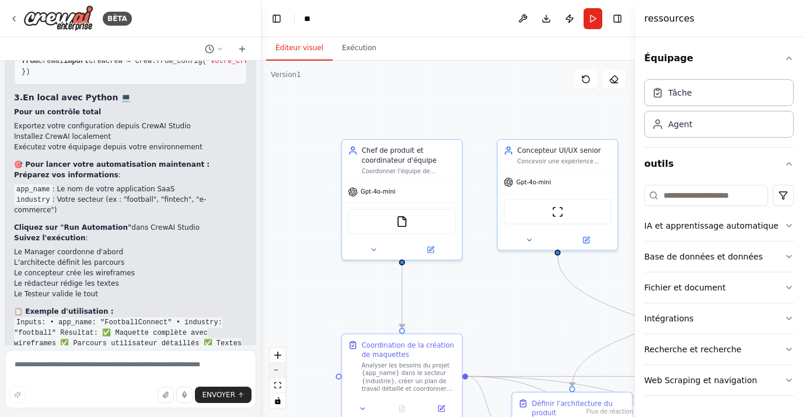
click at [281, 373] on button "Zoom arrière" at bounding box center [277, 370] width 15 height 15
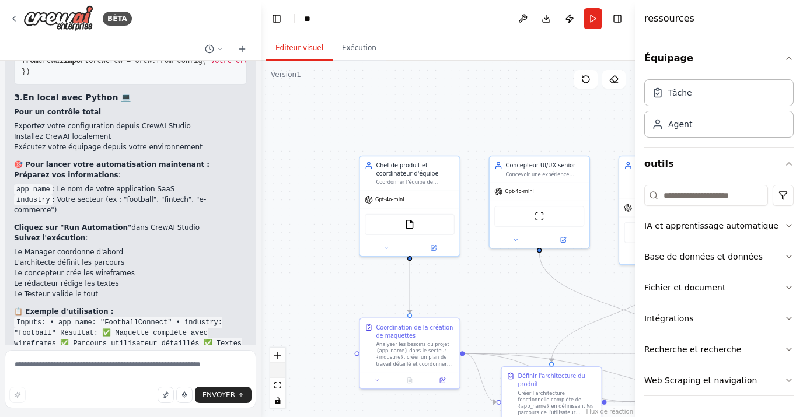
click at [281, 373] on button "Zoom arrière" at bounding box center [277, 370] width 15 height 15
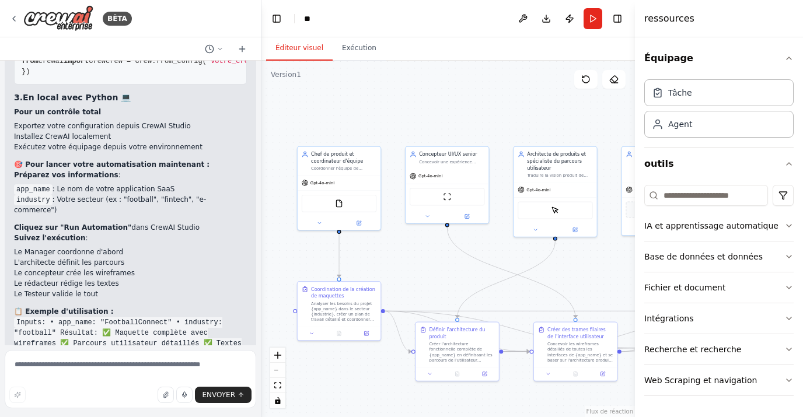
drag, startPoint x: 348, startPoint y: 310, endPoint x: 268, endPoint y: 281, distance: 85.3
click at [268, 281] on div ".deletable-edge-delete-btn { width: 20px; height: 20px; border: 0px solid #ffff…" at bounding box center [447, 239] width 373 height 357
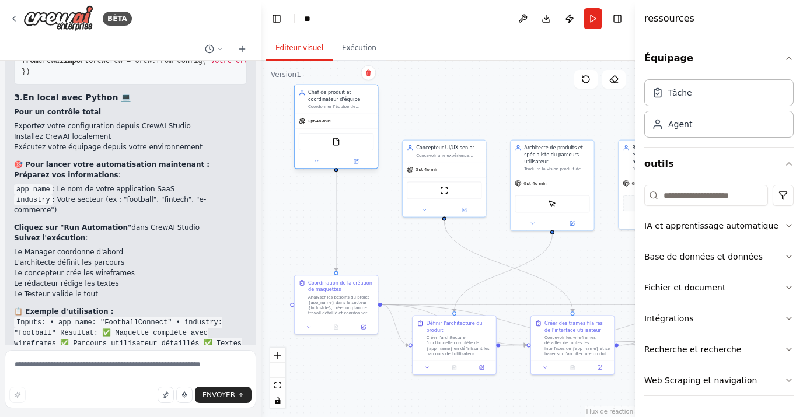
drag, startPoint x: 337, startPoint y: 187, endPoint x: 338, endPoint y: 131, distance: 56.1
click at [338, 132] on div "Outil de lecture de fichiers" at bounding box center [336, 141] width 83 height 26
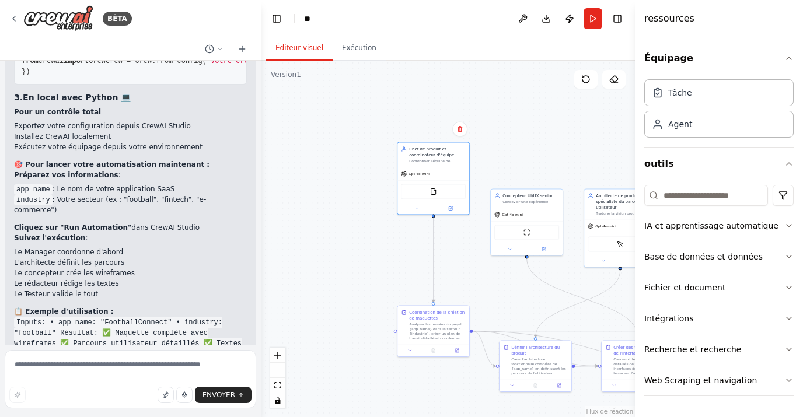
drag, startPoint x: 431, startPoint y: 277, endPoint x: 522, endPoint y: 291, distance: 92.7
click at [522, 291] on div ".deletable-edge-delete-btn { width: 20px; height: 20px; border: 0px solid #ffff…" at bounding box center [447, 239] width 373 height 357
click at [430, 192] on img at bounding box center [433, 190] width 7 height 7
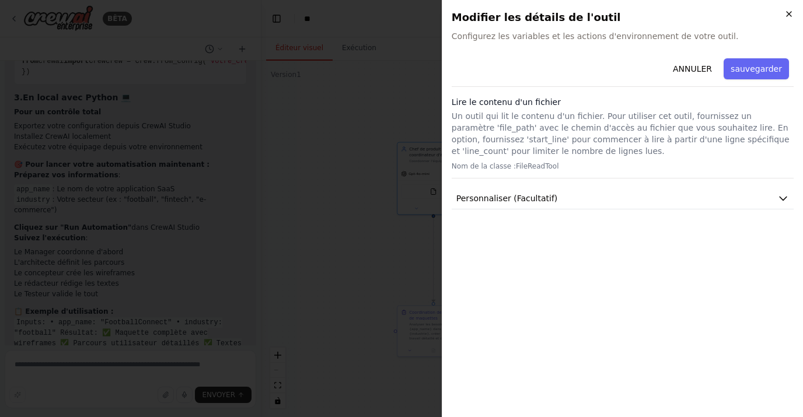
click at [792, 14] on icon "button" at bounding box center [788, 13] width 9 height 9
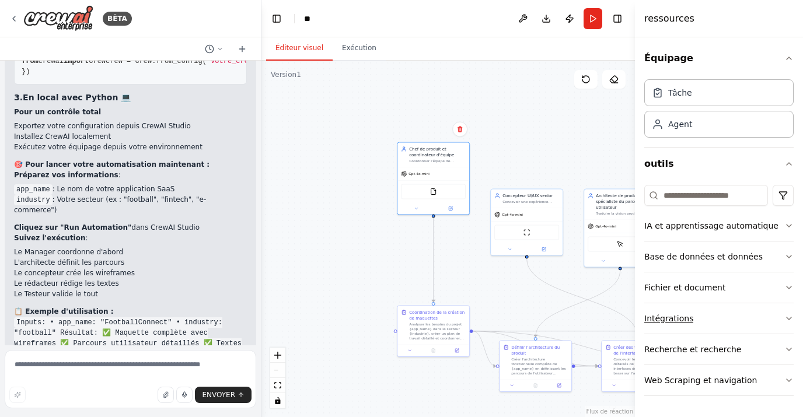
click at [753, 323] on button "Intégrations" at bounding box center [718, 318] width 149 height 30
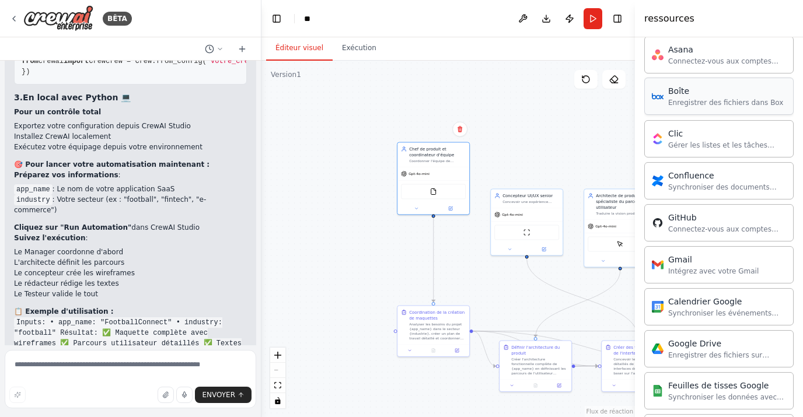
scroll to position [304, 0]
click at [714, 233] on div "GitHub Connectez-vous aux comptes GitHub de vos utilisateurs" at bounding box center [718, 220] width 149 height 37
click at [672, 228] on div "Connectez-vous aux comptes GitHub de vos utilisateurs" at bounding box center [727, 226] width 118 height 9
click at [670, 222] on div "Connectez-vous aux comptes GitHub de vos utilisateurs" at bounding box center [727, 226] width 118 height 9
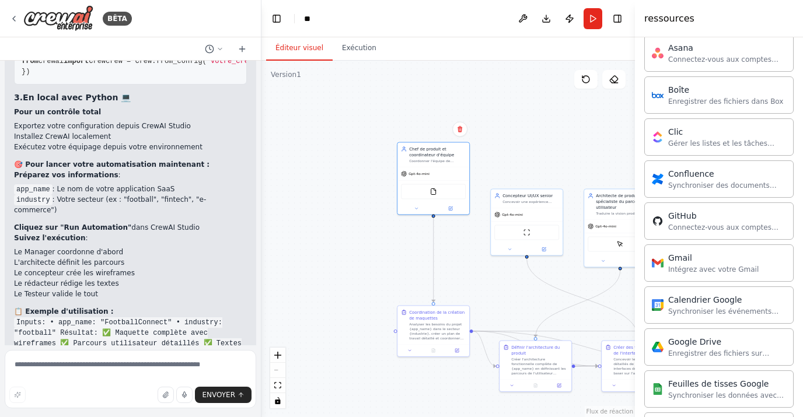
click at [592, 166] on div ".deletable-edge-delete-btn { width: 20px; height: 20px; border: 0px solid #ffff…" at bounding box center [447, 239] width 373 height 357
click at [708, 221] on div "GitHub" at bounding box center [727, 216] width 118 height 12
click at [720, 225] on div "Connectez-vous aux comptes GitHub de vos utilisateurs" at bounding box center [727, 226] width 118 height 9
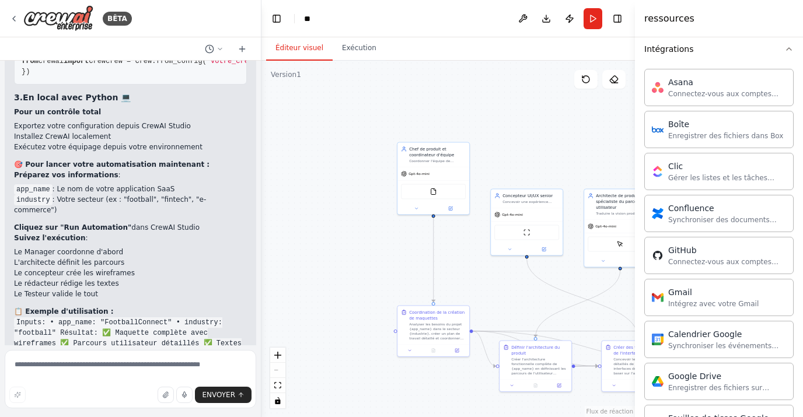
scroll to position [278, 0]
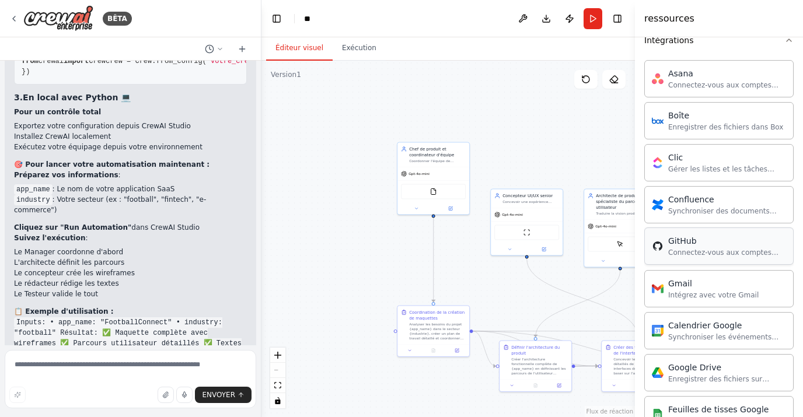
click at [764, 254] on div "Connectez-vous aux comptes GitHub de vos utilisateurs" at bounding box center [727, 252] width 118 height 9
click at [675, 252] on div "Connectez-vous aux comptes GitHub de vos utilisateurs" at bounding box center [727, 252] width 118 height 9
click at [661, 249] on img at bounding box center [658, 246] width 12 height 12
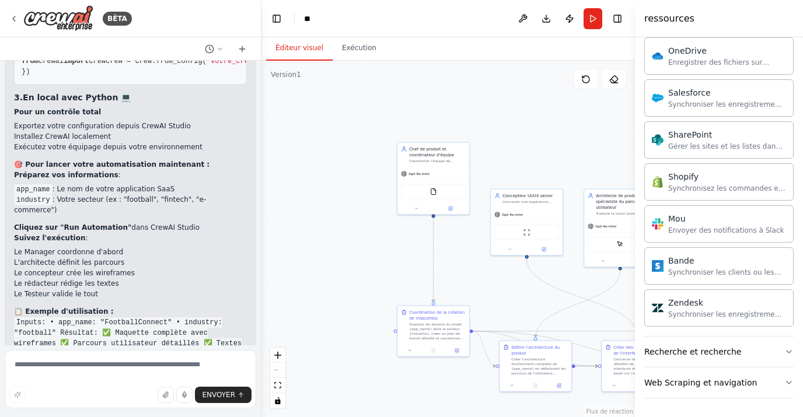
scroll to position [0, 0]
click at [755, 357] on button "Recherche et recherche" at bounding box center [718, 352] width 149 height 30
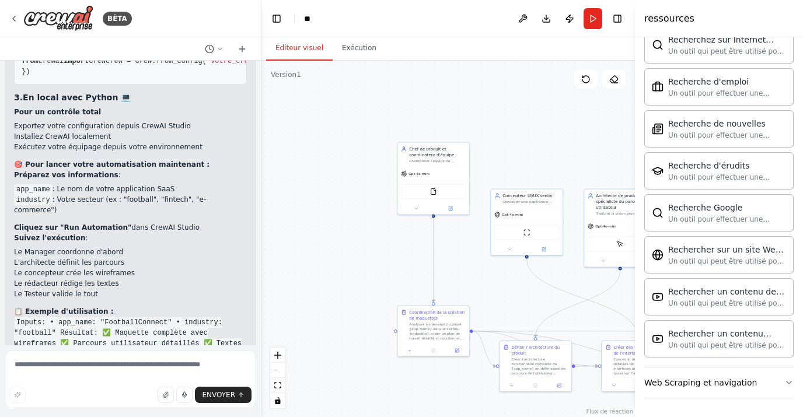
scroll to position [1529, 0]
click at [439, 48] on div "Éditeur visuel Exécution" at bounding box center [447, 48] width 373 height 23
click at [280, 18] on button "Basculer la barre latérale gauche" at bounding box center [276, 19] width 16 height 16
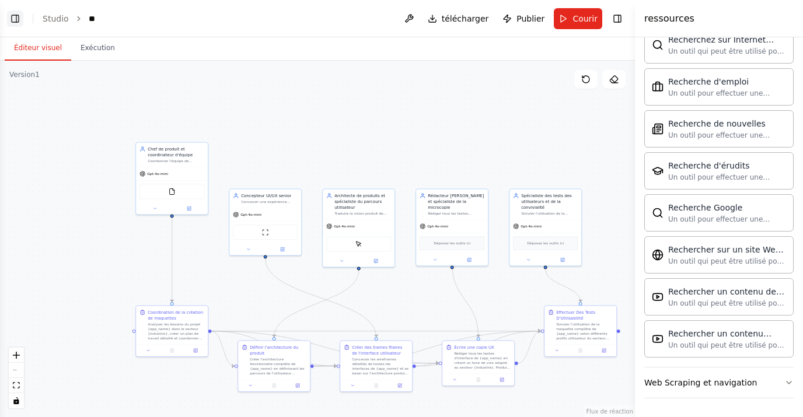
click at [13, 22] on button "Basculer la barre latérale gauche" at bounding box center [15, 19] width 16 height 16
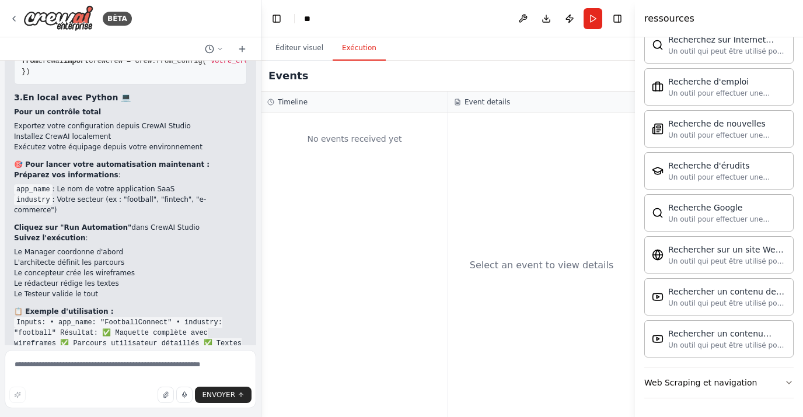
click at [357, 48] on button "Exécution" at bounding box center [359, 48] width 53 height 25
click at [294, 48] on button "Éditeur visuel" at bounding box center [299, 48] width 67 height 25
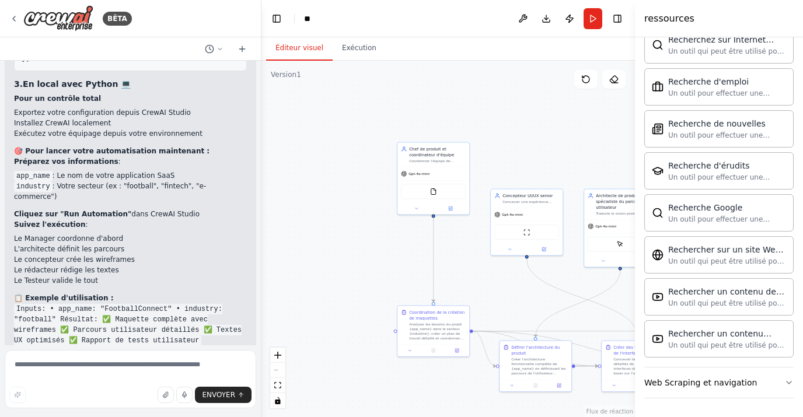
scroll to position [2155, 0]
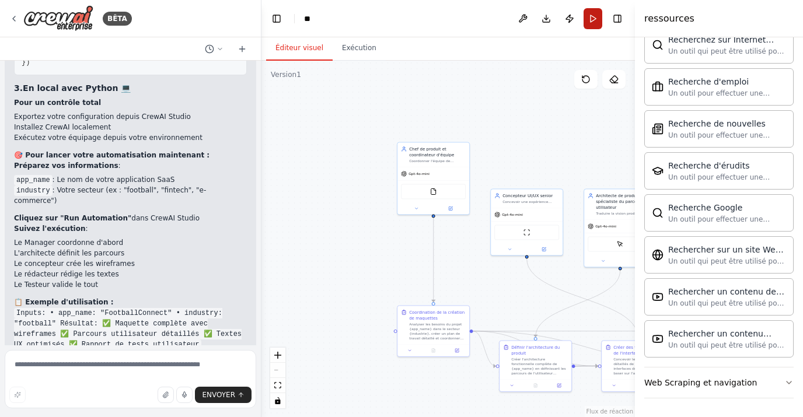
click at [598, 18] on button "Courir" at bounding box center [593, 18] width 19 height 21
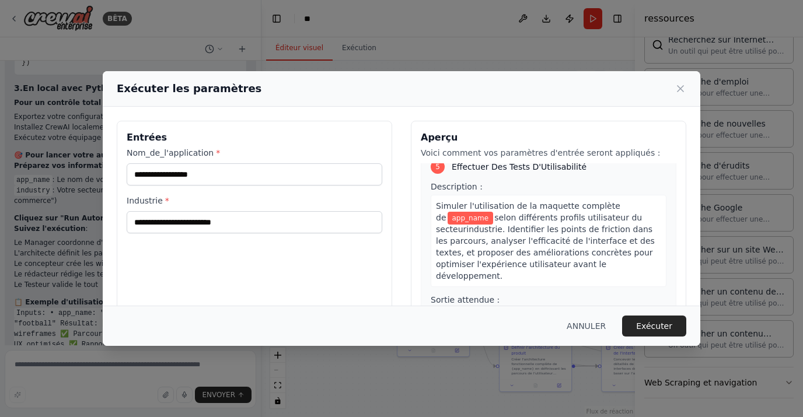
scroll to position [1033, 0]
click at [240, 171] on input "Nom_de_l'application *" at bounding box center [255, 174] width 256 height 22
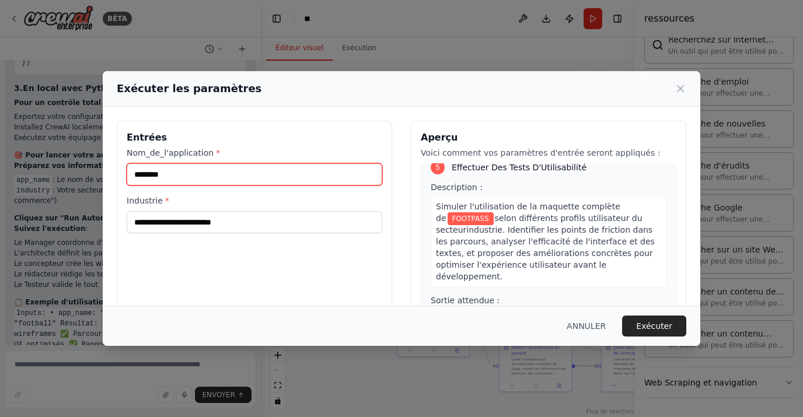
type input "********"
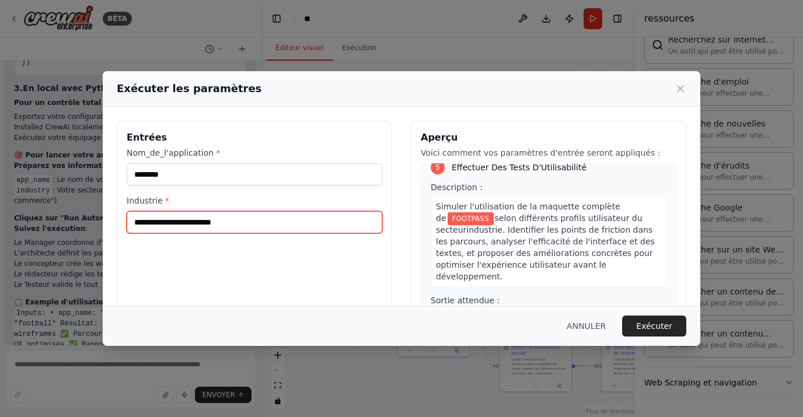
click at [193, 221] on input "Industrie *" at bounding box center [255, 222] width 256 height 22
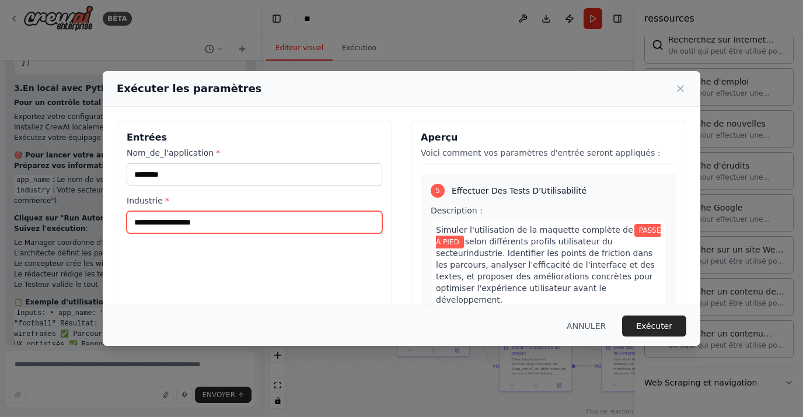
type input "**********"
click at [236, 262] on div "**********" at bounding box center [254, 259] width 275 height 277
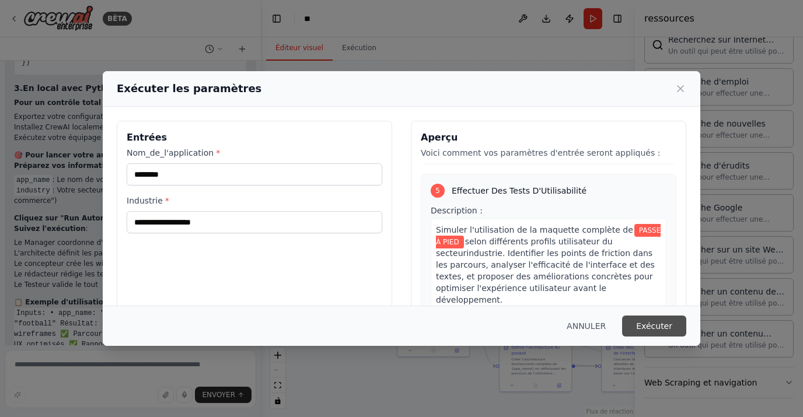
click at [656, 323] on button "Exécuter" at bounding box center [654, 326] width 64 height 21
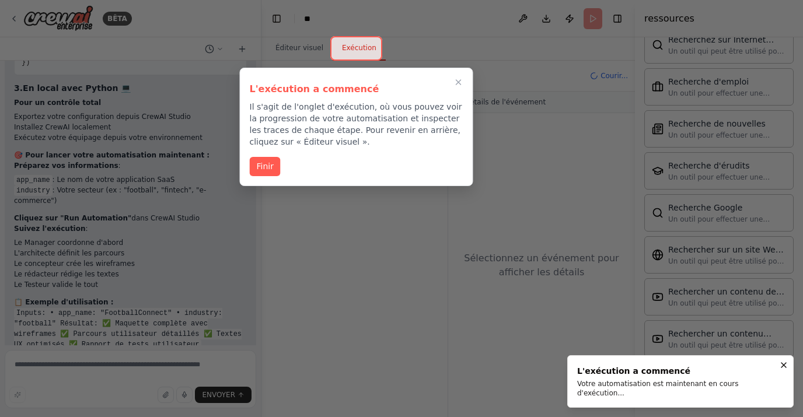
click at [787, 370] on icon "Notifications (F8)" at bounding box center [783, 365] width 9 height 9
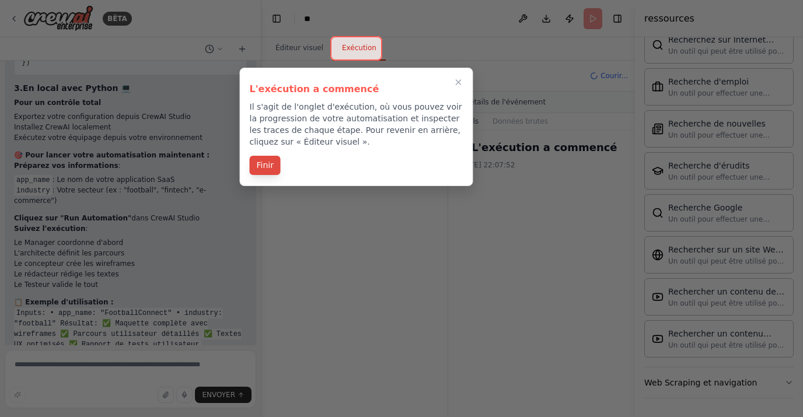
click at [270, 167] on button "Finir" at bounding box center [265, 165] width 31 height 19
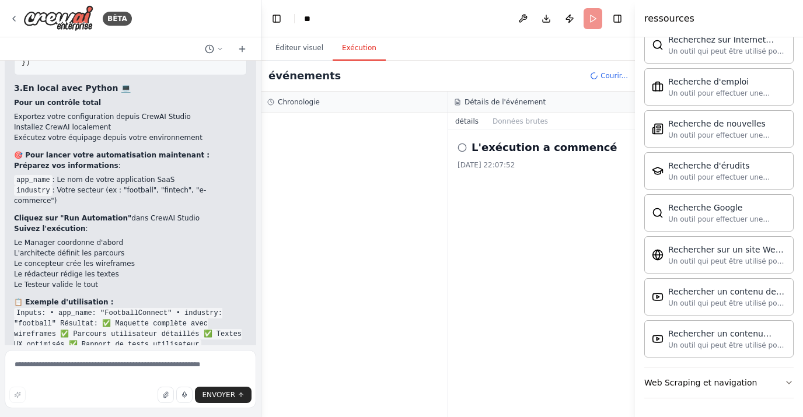
scroll to position [0, 0]
click at [169, 396] on icon "button" at bounding box center [167, 396] width 2 height 2
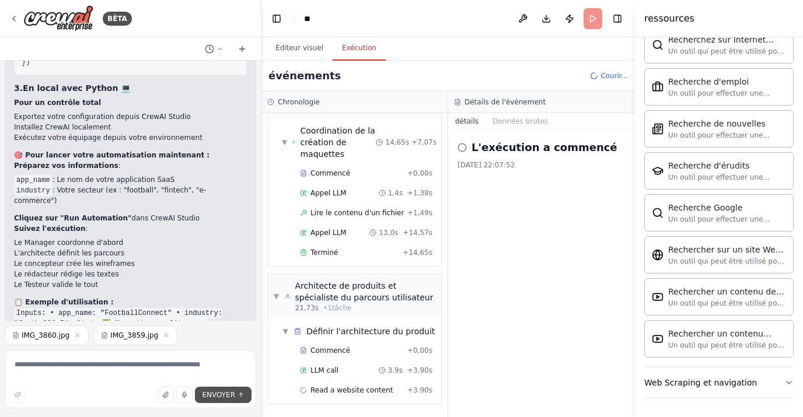
scroll to position [75, 0]
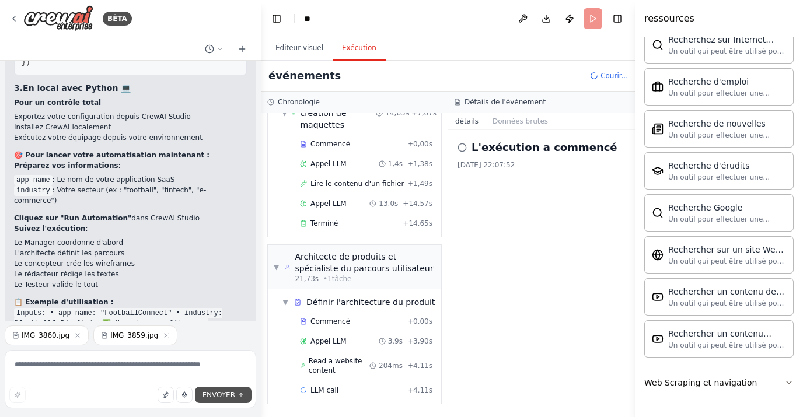
click at [214, 389] on button "ENVOYER" at bounding box center [223, 395] width 57 height 16
click at [235, 395] on span "ENVOYER" at bounding box center [218, 394] width 33 height 9
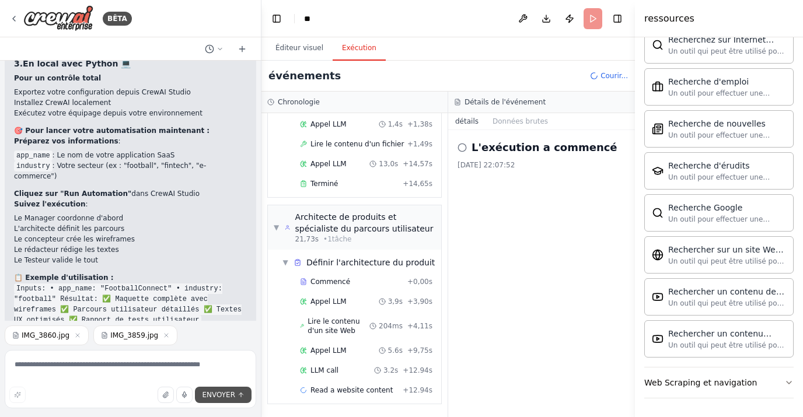
scroll to position [144, 0]
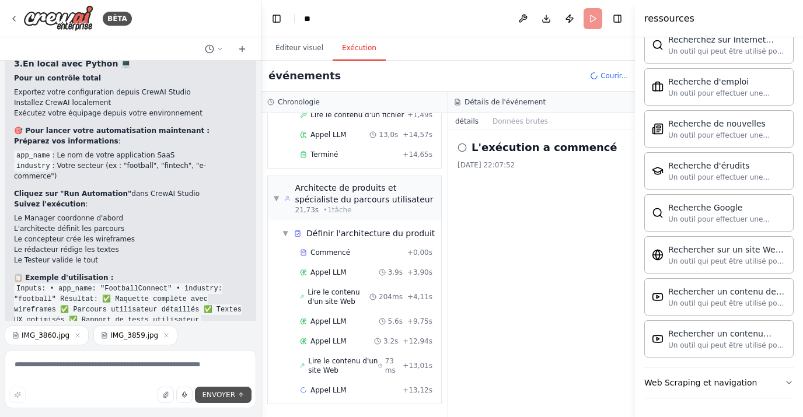
click at [225, 393] on span "ENVOYER" at bounding box center [218, 394] width 33 height 9
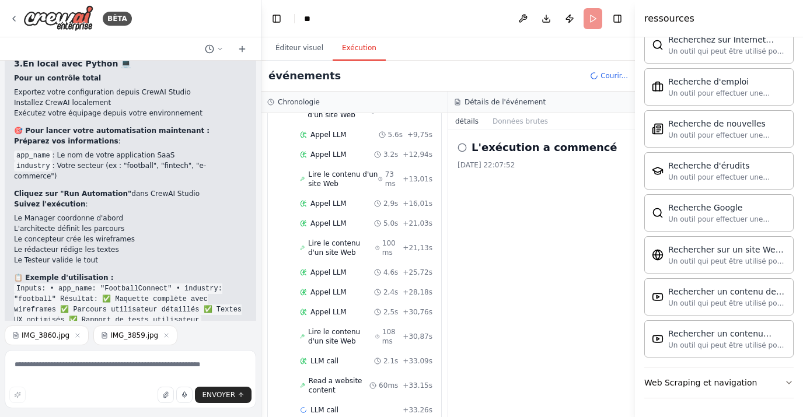
scroll to position [351, 0]
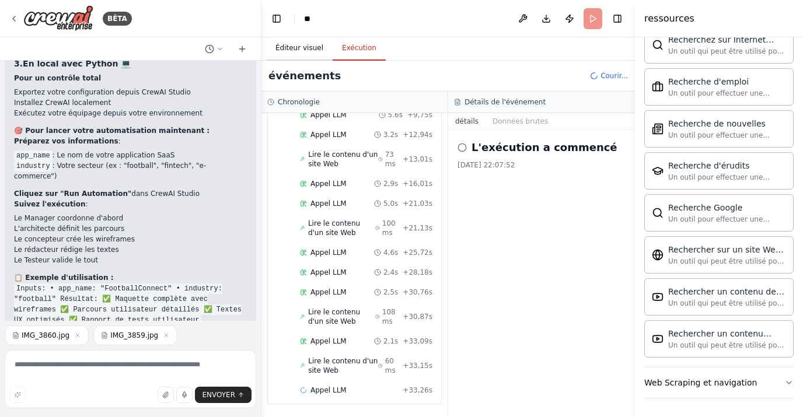
drag, startPoint x: 423, startPoint y: 417, endPoint x: 308, endPoint y: 44, distance: 389.8
click at [308, 44] on button "Éditeur visuel" at bounding box center [299, 48] width 67 height 25
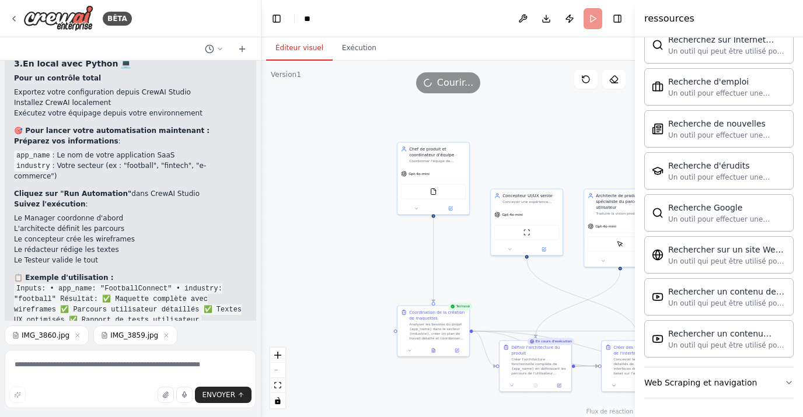
scroll to position [1529, 0]
click at [571, 22] on button "Publier" at bounding box center [569, 18] width 19 height 21
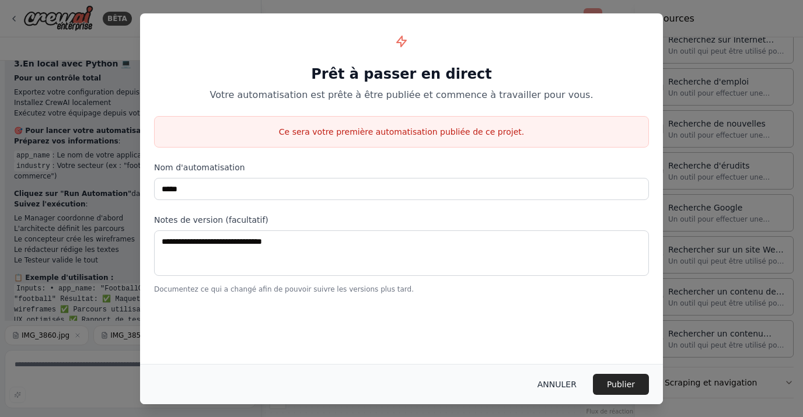
click at [565, 385] on button "ANNULER" at bounding box center [557, 384] width 58 height 21
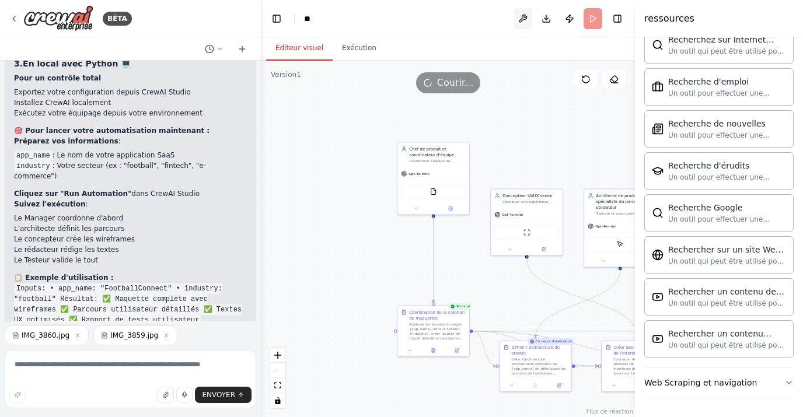
click at [523, 22] on button at bounding box center [523, 18] width 19 height 21
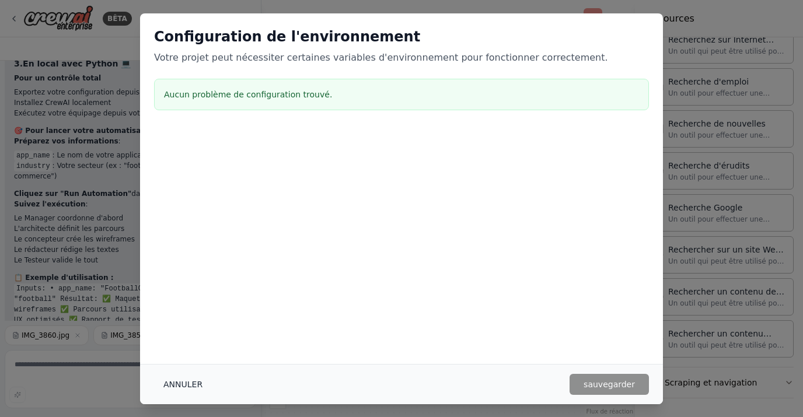
click at [194, 389] on button "ANNULER" at bounding box center [183, 384] width 58 height 21
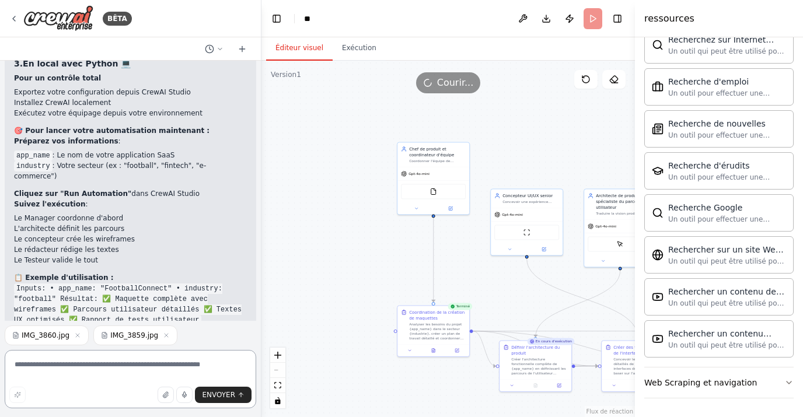
click at [166, 364] on textarea at bounding box center [131, 379] width 252 height 58
click at [167, 398] on icon "button" at bounding box center [165, 395] width 7 height 7
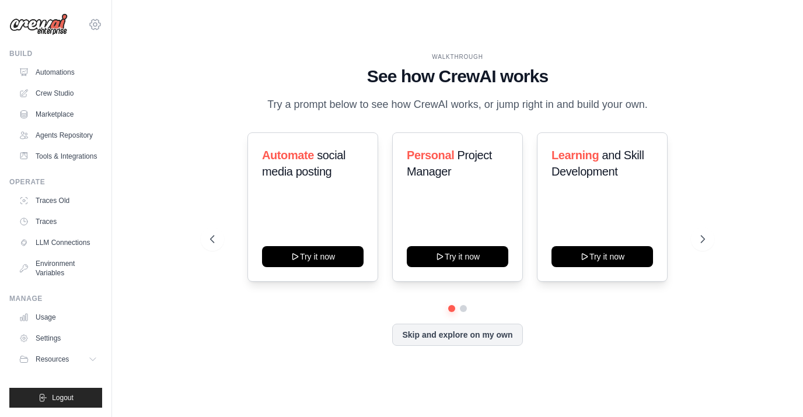
click at [95, 28] on icon at bounding box center [95, 25] width 14 height 14
click at [106, 85] on div "Settings" at bounding box center [143, 72] width 111 height 29
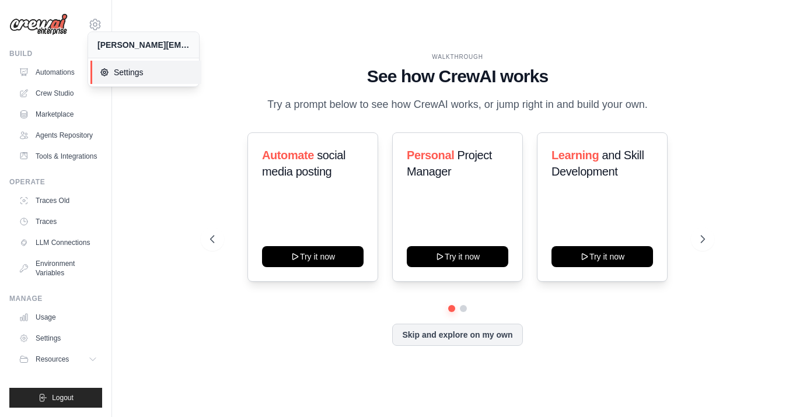
click at [108, 72] on icon at bounding box center [104, 72] width 7 height 7
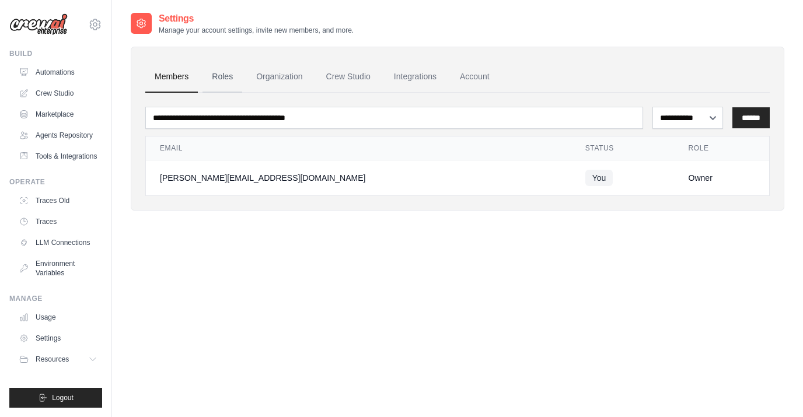
click at [222, 74] on link "Roles" at bounding box center [223, 77] width 40 height 32
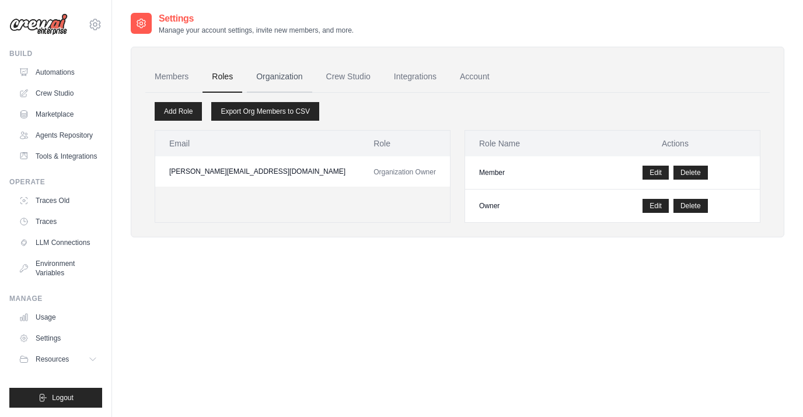
click at [263, 82] on link "Organization" at bounding box center [279, 77] width 65 height 32
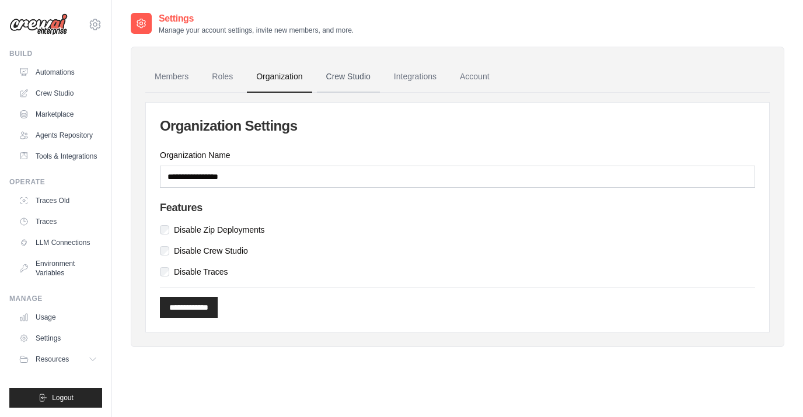
click at [343, 80] on link "Crew Studio" at bounding box center [348, 77] width 63 height 32
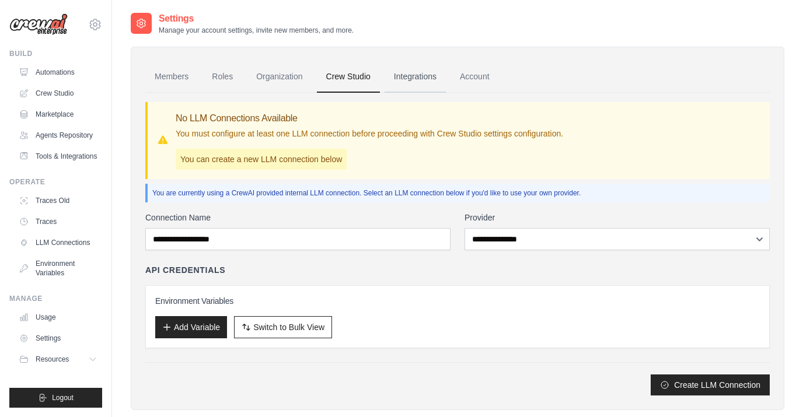
click at [431, 82] on link "Integrations" at bounding box center [415, 77] width 61 height 32
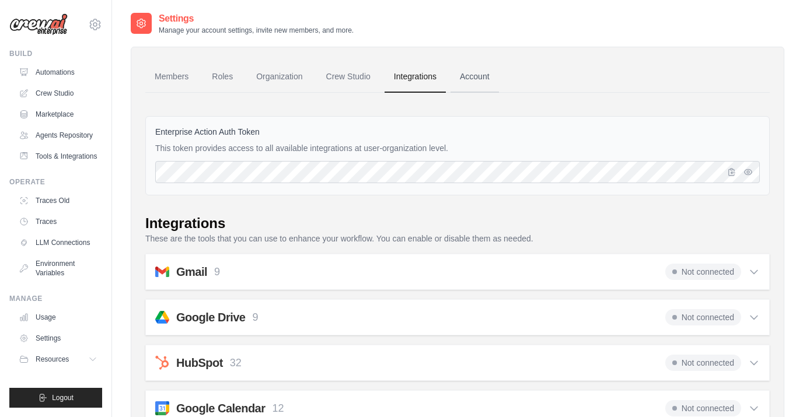
click at [475, 80] on link "Account" at bounding box center [475, 77] width 48 height 32
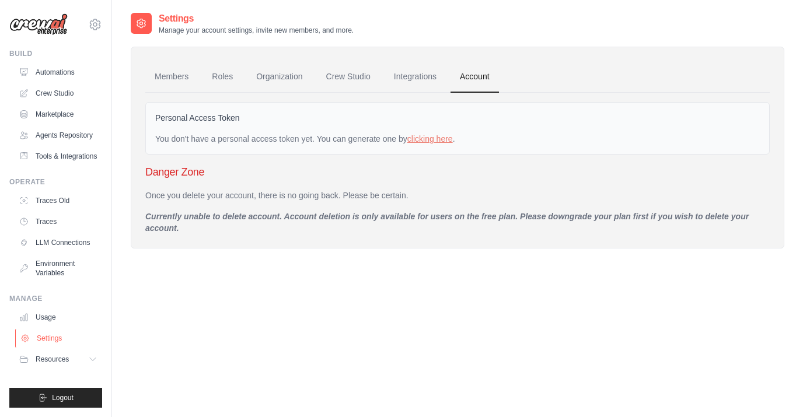
click at [64, 343] on link "Settings" at bounding box center [59, 338] width 88 height 19
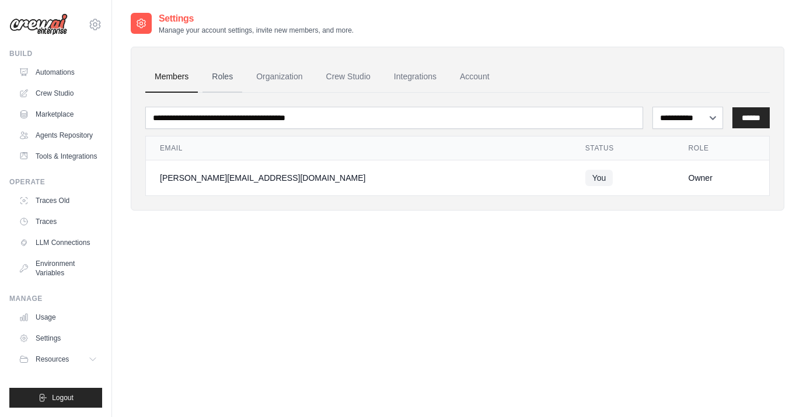
click at [223, 79] on link "Roles" at bounding box center [223, 77] width 40 height 32
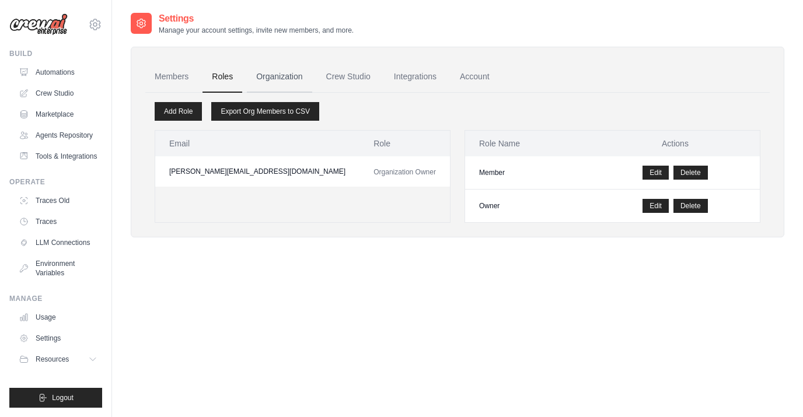
click at [295, 81] on link "Organization" at bounding box center [279, 77] width 65 height 32
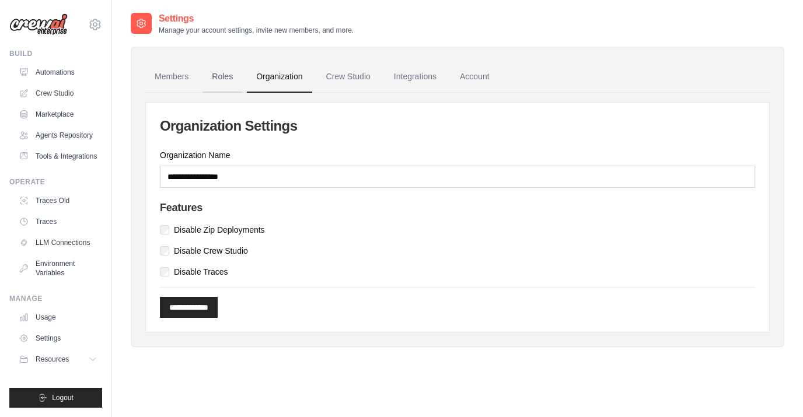
click at [221, 78] on link "Roles" at bounding box center [223, 77] width 40 height 32
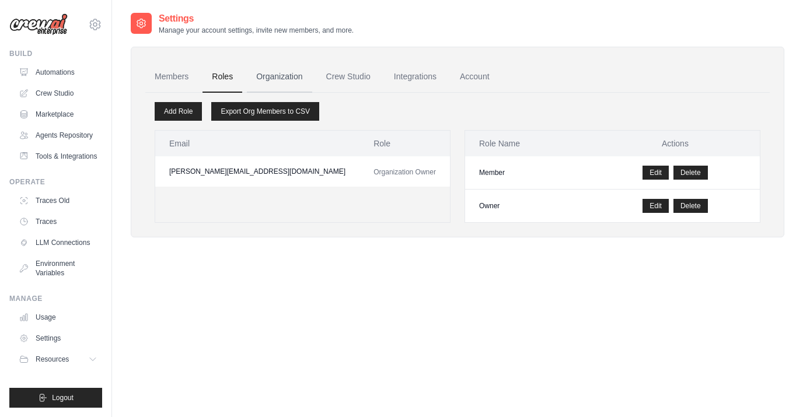
click at [281, 75] on link "Organization" at bounding box center [279, 77] width 65 height 32
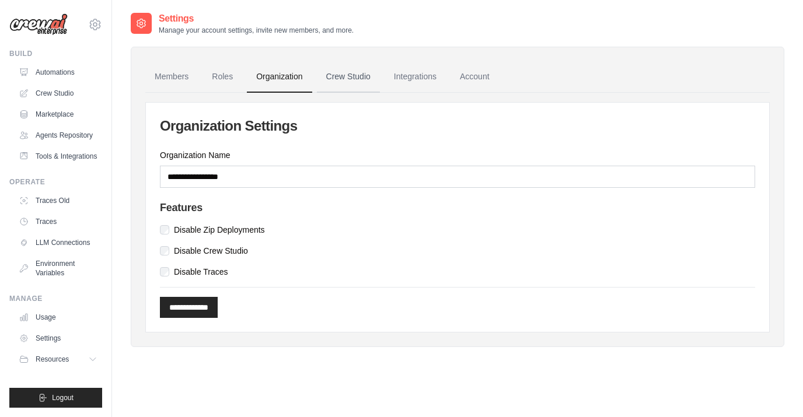
click at [340, 82] on link "Crew Studio" at bounding box center [348, 77] width 63 height 32
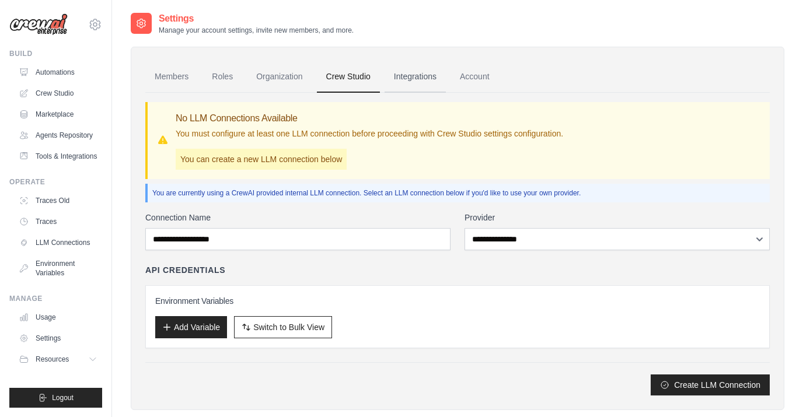
click at [392, 85] on link "Integrations" at bounding box center [415, 77] width 61 height 32
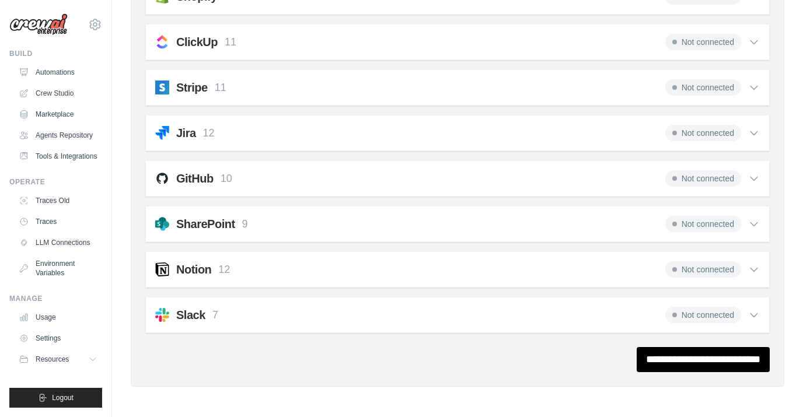
scroll to position [913, 0]
click at [755, 179] on icon at bounding box center [753, 179] width 7 height 4
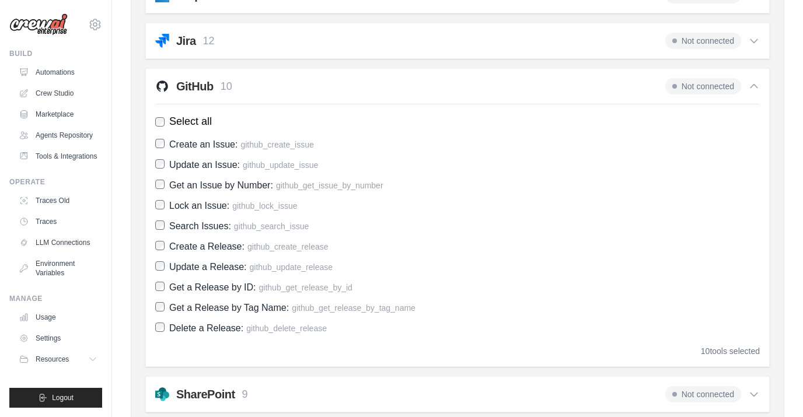
scroll to position [989, 0]
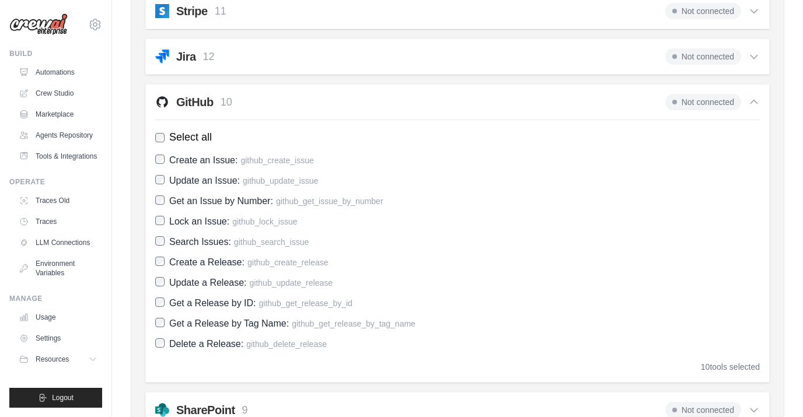
click at [690, 103] on span "Not connected" at bounding box center [703, 102] width 76 height 16
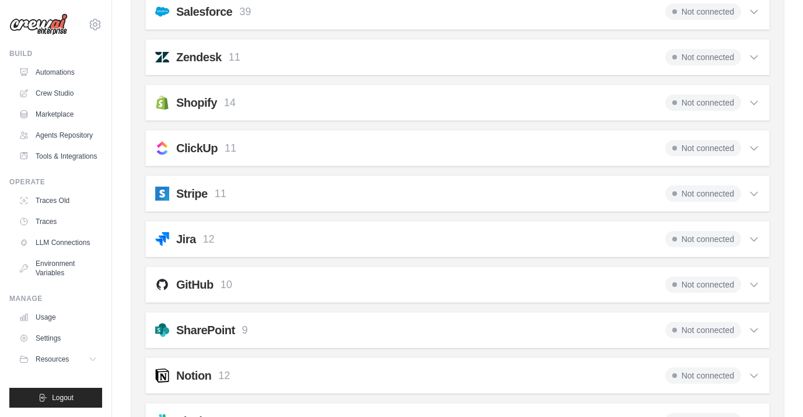
scroll to position [794, 0]
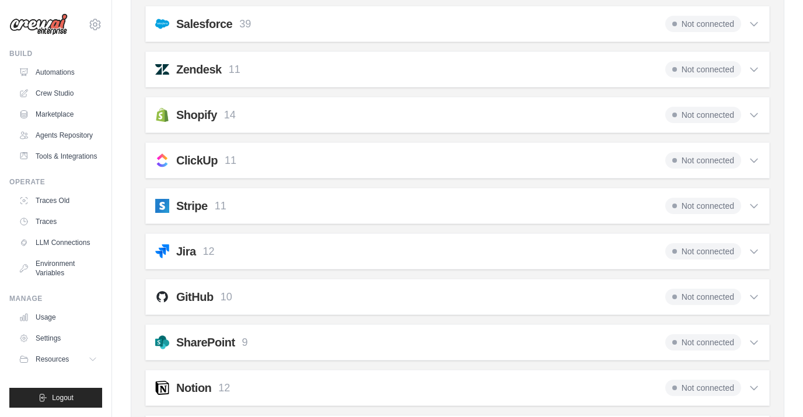
click at [677, 296] on span "Not connected" at bounding box center [703, 297] width 76 height 16
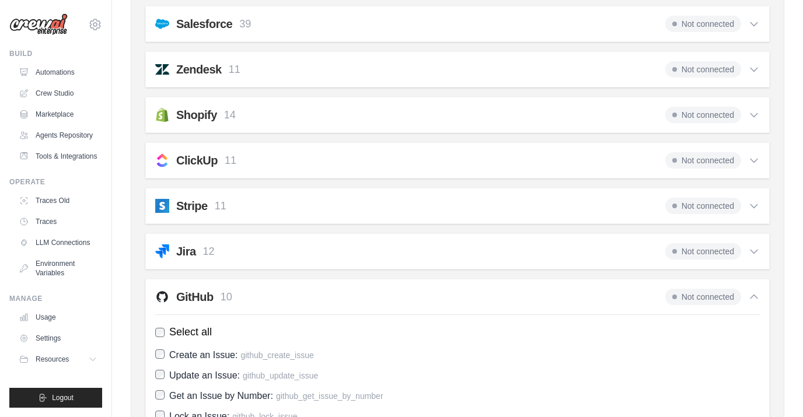
click at [677, 296] on span "Not connected" at bounding box center [703, 297] width 76 height 16
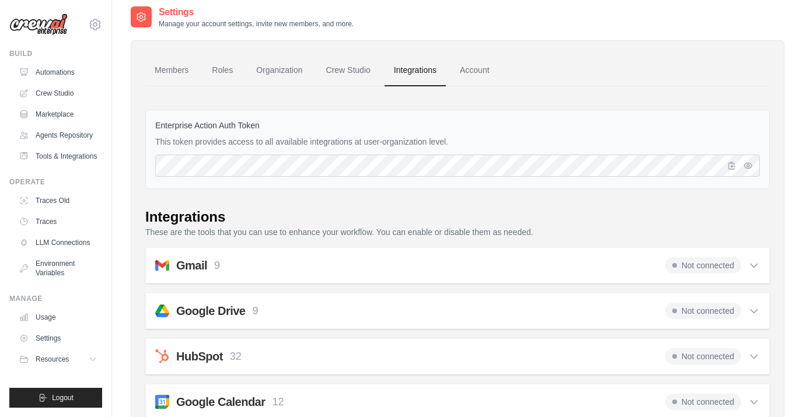
scroll to position [0, 0]
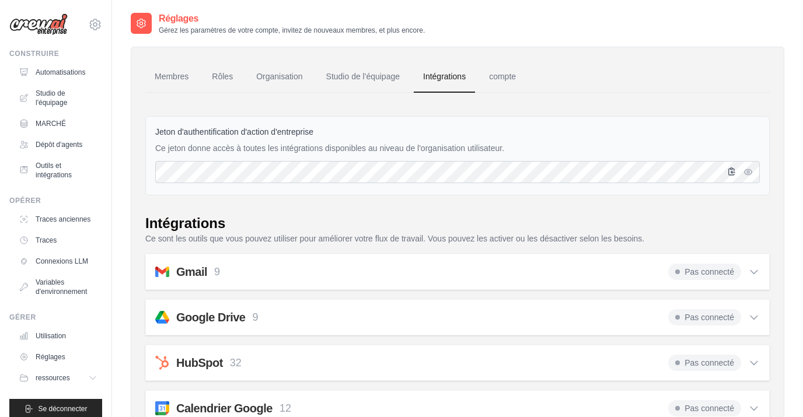
click at [732, 173] on icon "button" at bounding box center [732, 171] width 6 height 7
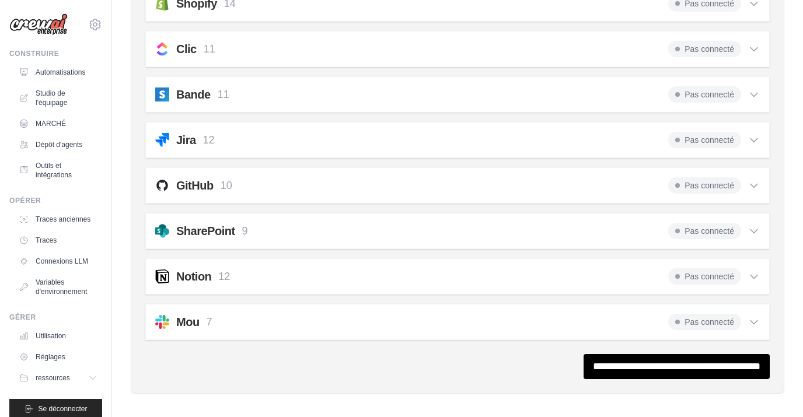
scroll to position [903, 0]
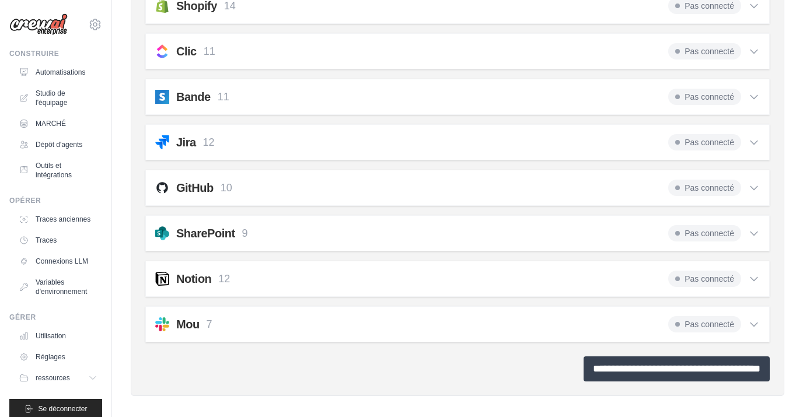
click at [635, 368] on input "**********" at bounding box center [677, 369] width 186 height 25
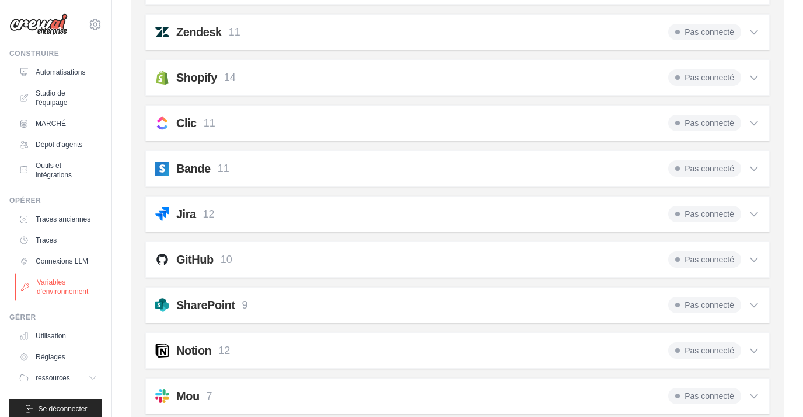
scroll to position [871, 0]
click at [50, 173] on link "Outils et intégrations" at bounding box center [59, 170] width 88 height 28
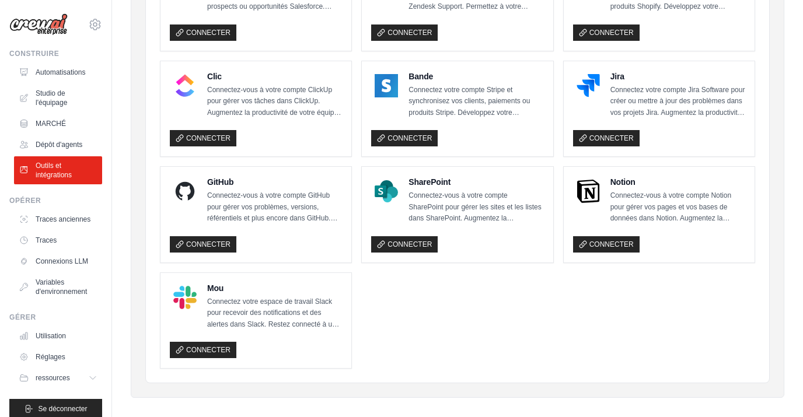
scroll to position [621, 0]
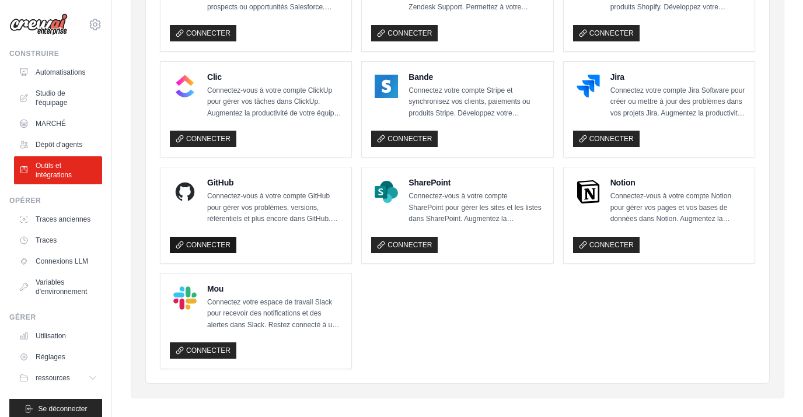
click at [212, 237] on link "CONNECTER" at bounding box center [203, 245] width 67 height 16
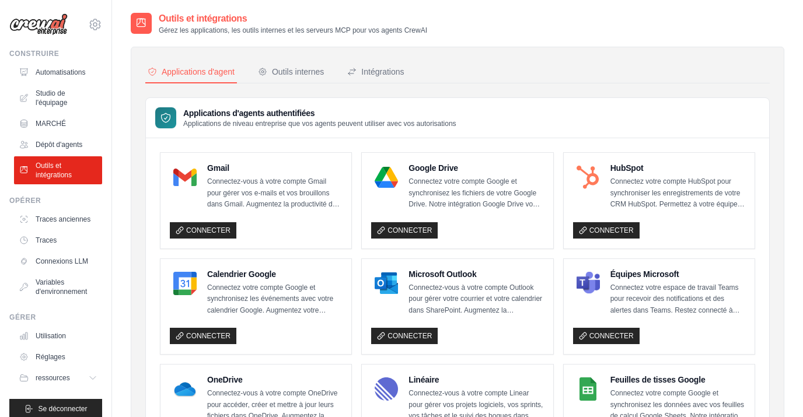
scroll to position [0, 0]
click at [73, 144] on link "Dépôt d'agents" at bounding box center [59, 144] width 88 height 19
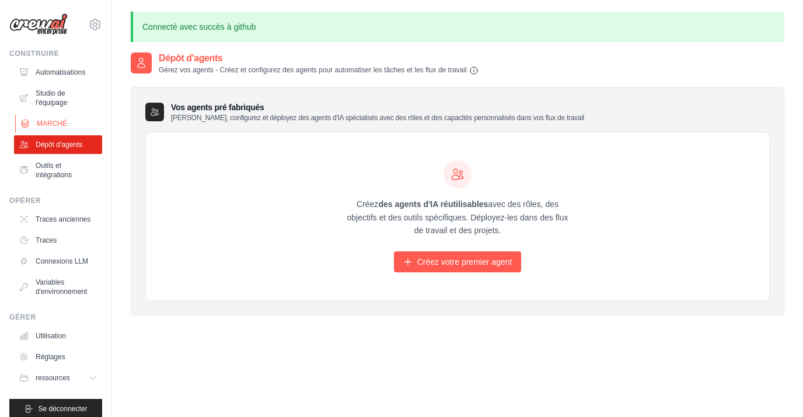
click at [68, 124] on link "MARCHÉ" at bounding box center [59, 123] width 88 height 19
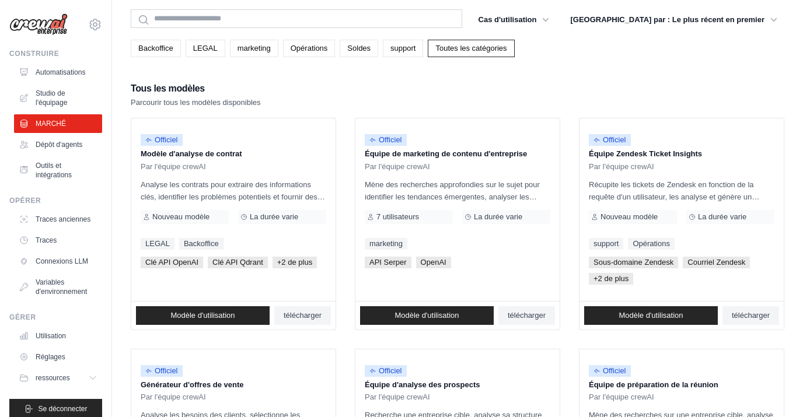
scroll to position [40, 0]
click at [204, 50] on link "LEGAL" at bounding box center [206, 49] width 40 height 18
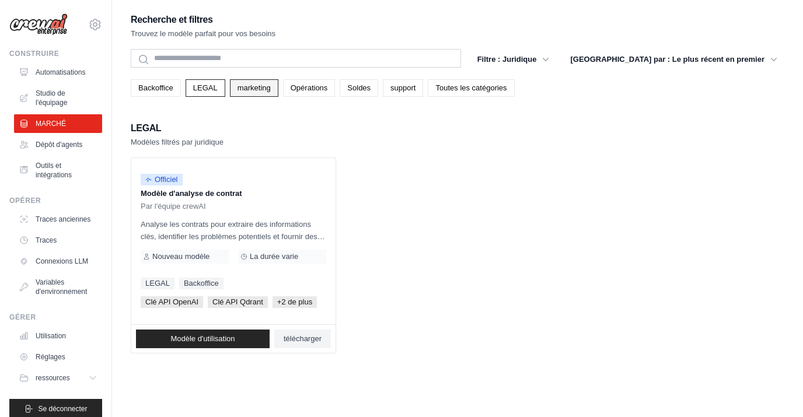
click at [264, 90] on link "marketing" at bounding box center [254, 88] width 48 height 18
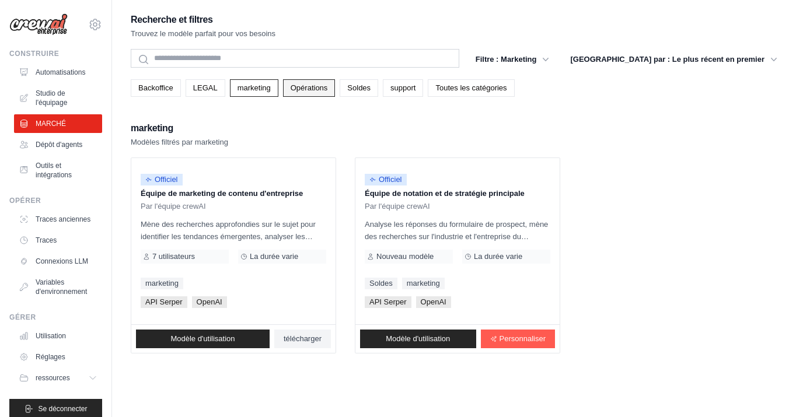
click at [301, 86] on link "Opérations" at bounding box center [309, 88] width 53 height 18
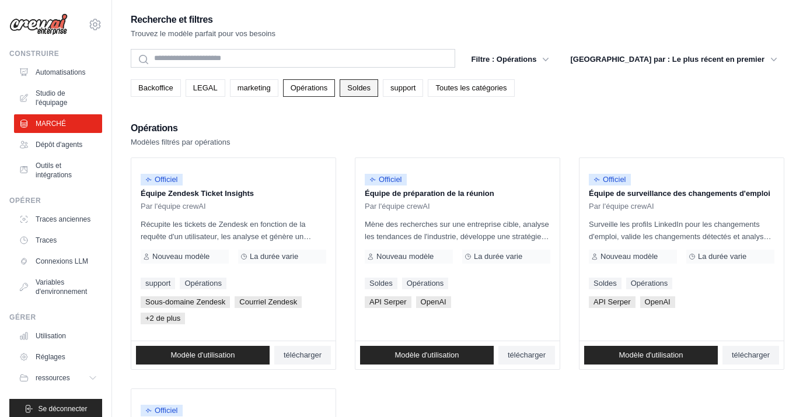
click at [360, 90] on link "Soldes" at bounding box center [359, 88] width 39 height 18
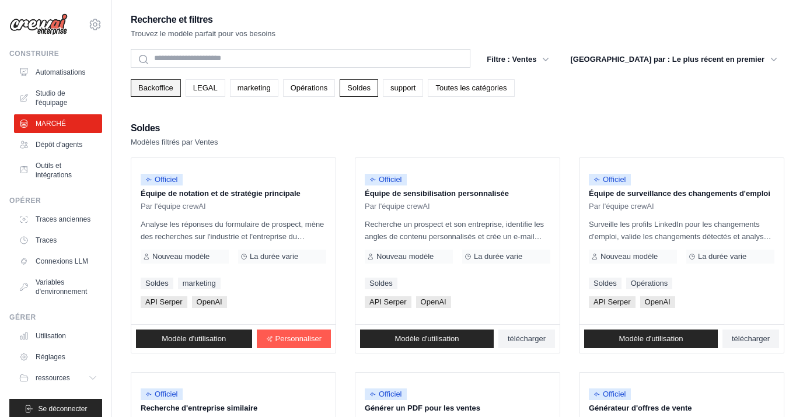
click at [165, 93] on link "Backoffice" at bounding box center [156, 88] width 50 height 18
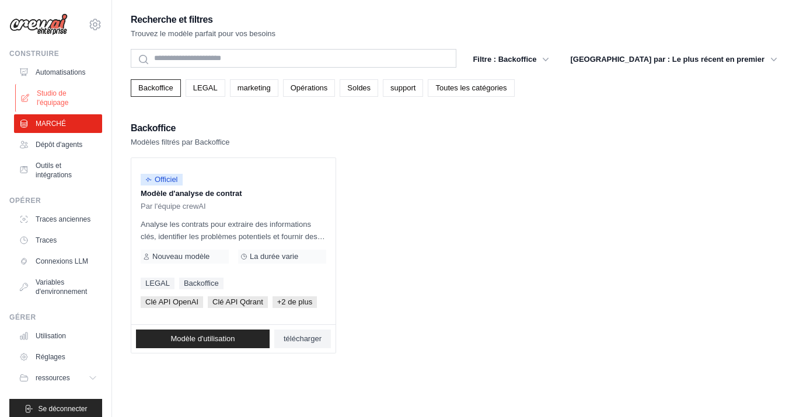
click at [69, 101] on link "Studio de l'équipage" at bounding box center [59, 98] width 88 height 28
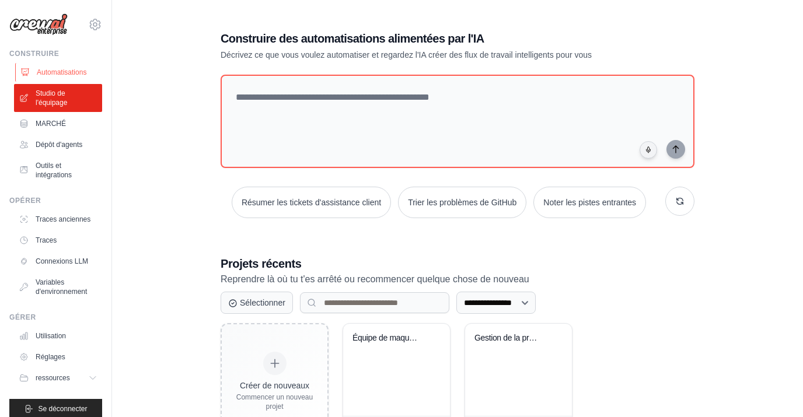
click at [61, 72] on link "Automatisations" at bounding box center [59, 72] width 88 height 19
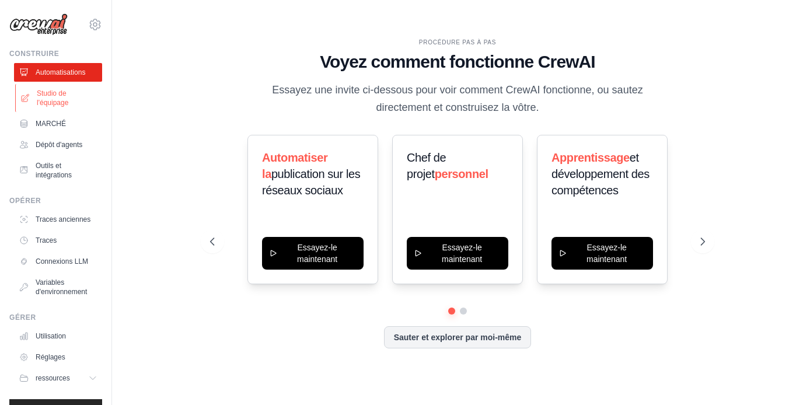
click at [54, 106] on link "Studio de l'équipage" at bounding box center [59, 98] width 88 height 28
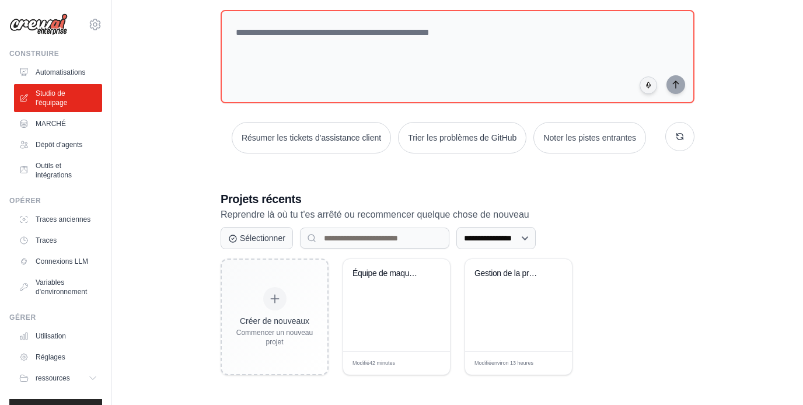
scroll to position [40, 0]
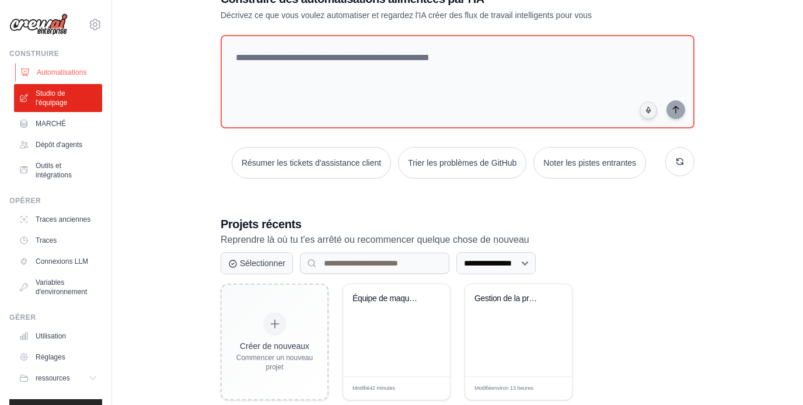
click at [68, 77] on link "Automatisations" at bounding box center [59, 72] width 88 height 19
